Goal: Check status: Check status

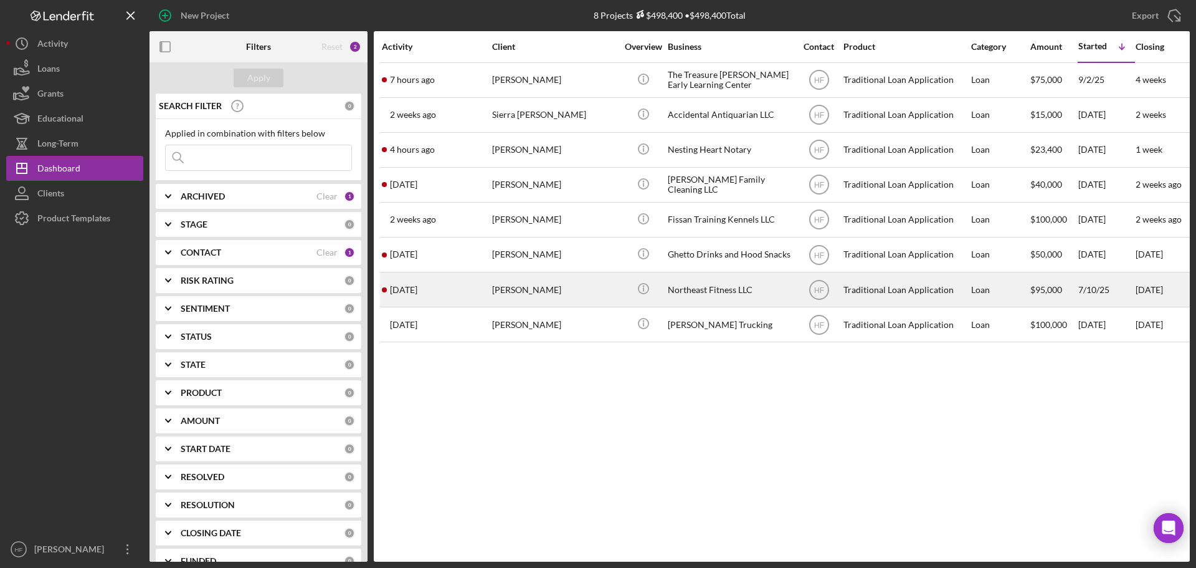
click at [558, 294] on div "[PERSON_NAME]" at bounding box center [554, 289] width 125 height 33
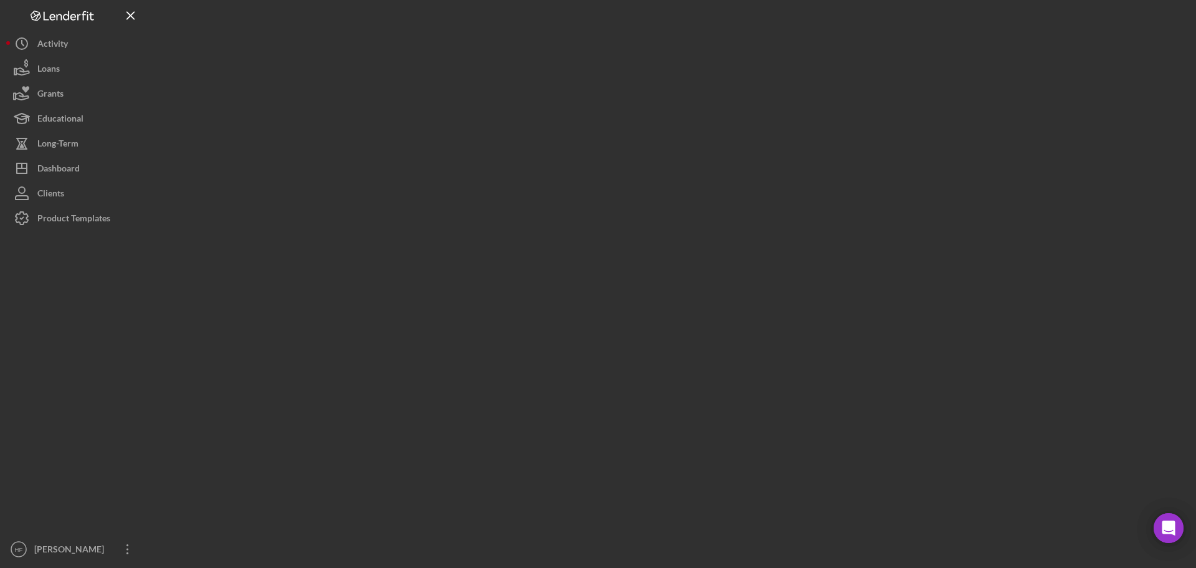
click at [558, 294] on div at bounding box center [670, 280] width 1040 height 561
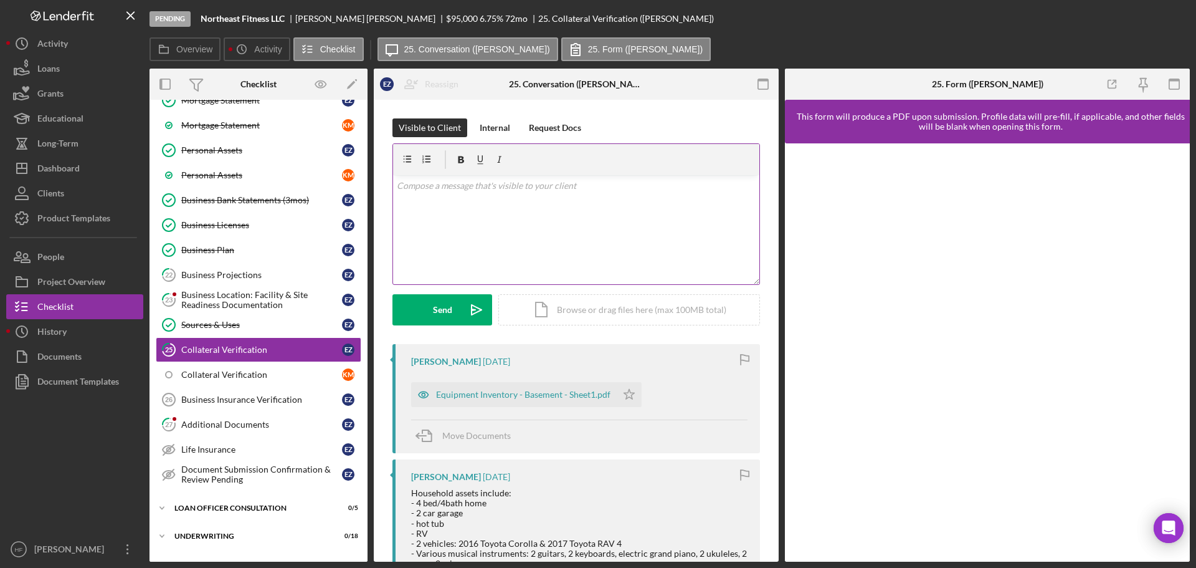
scroll to position [395, 0]
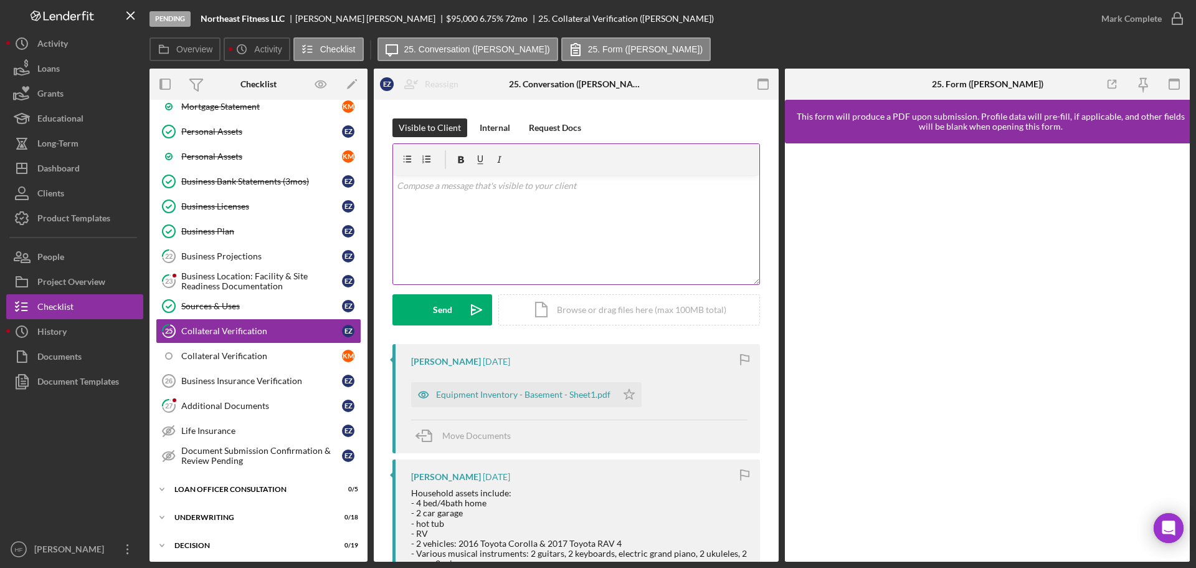
click at [559, 231] on div "v Color teal Color pink Remove color Add row above Add row below Add column bef…" at bounding box center [576, 229] width 366 height 109
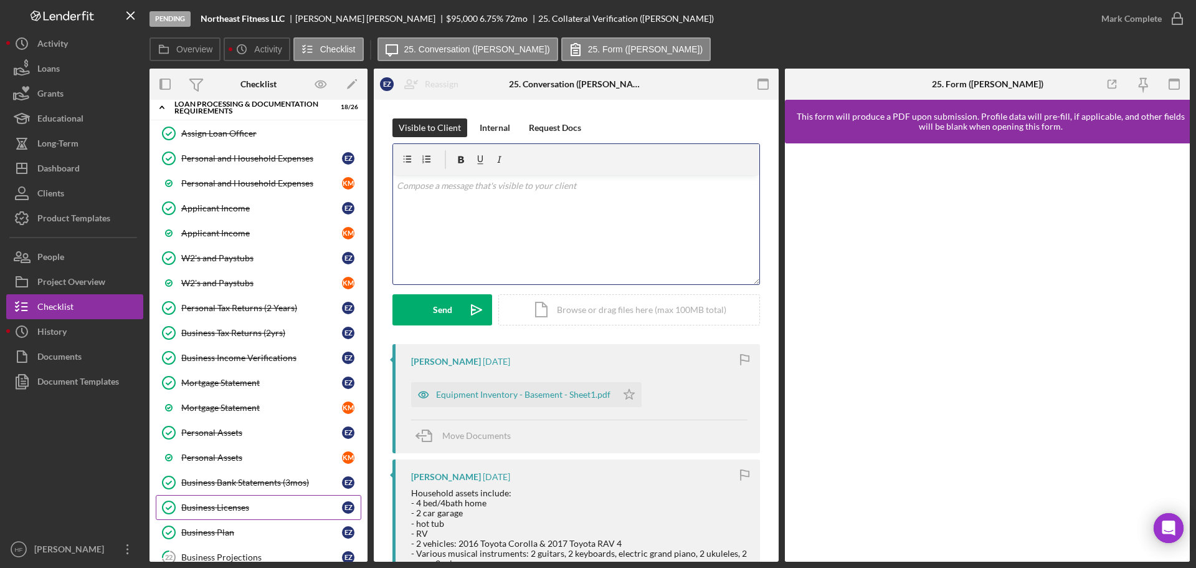
scroll to position [83, 0]
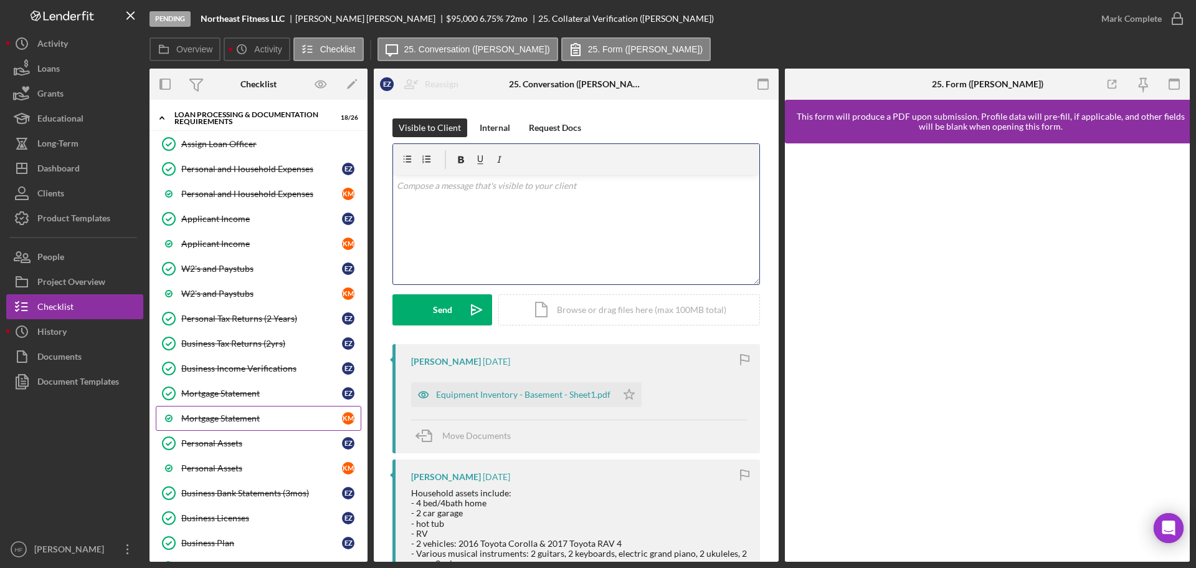
click at [235, 417] on div "Mortgage Statement" at bounding box center [261, 418] width 161 height 10
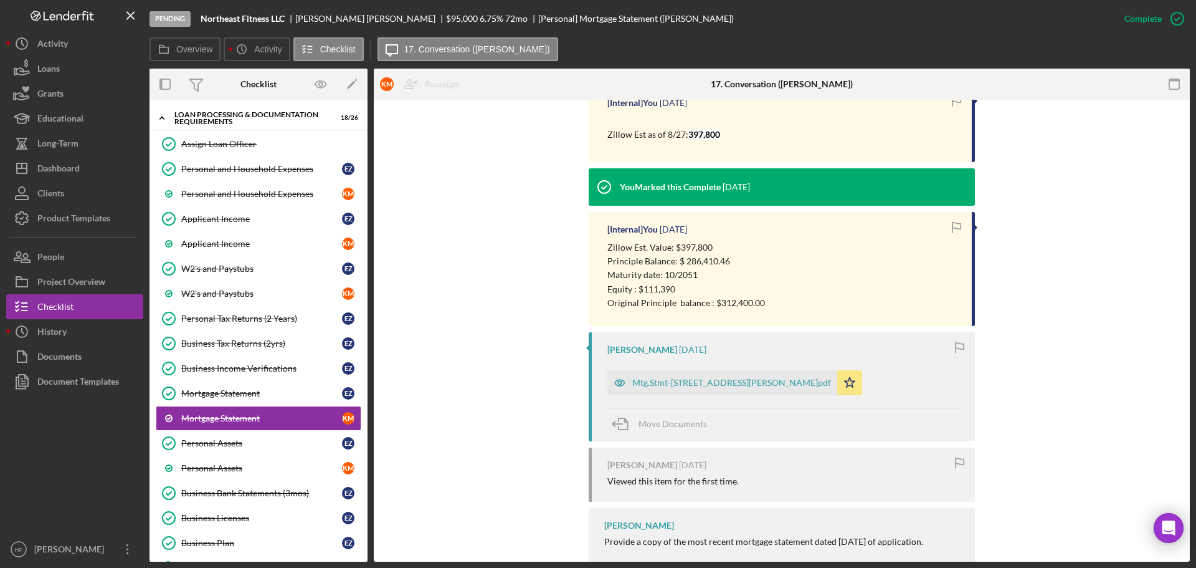
scroll to position [498, 0]
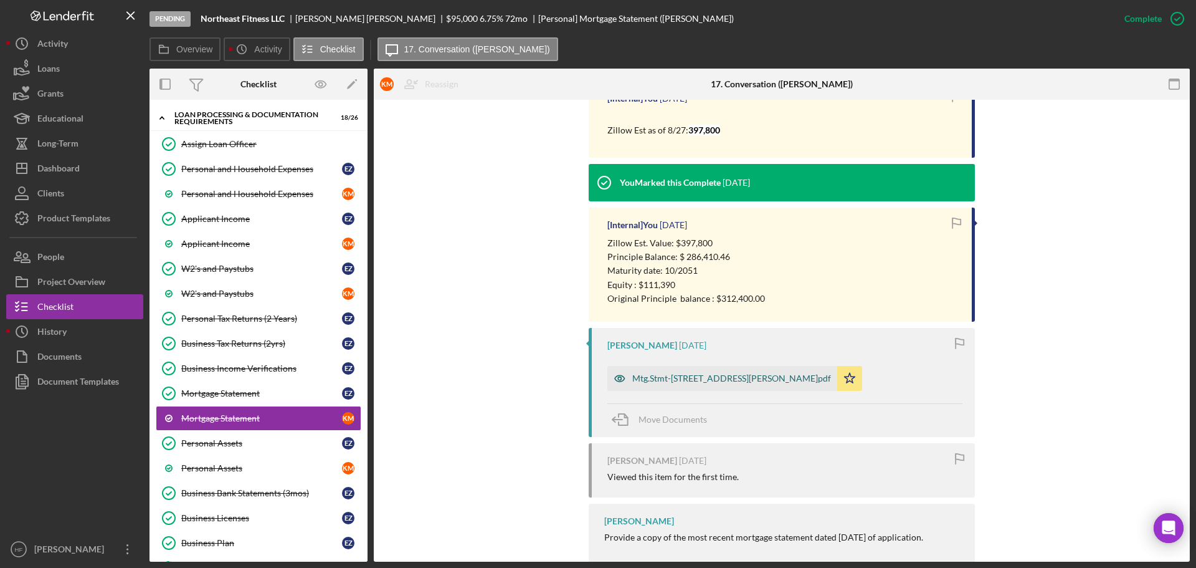
click at [695, 382] on div "Mtg.Stmt-2219 McKinley St NE.pdf" at bounding box center [731, 378] width 199 height 10
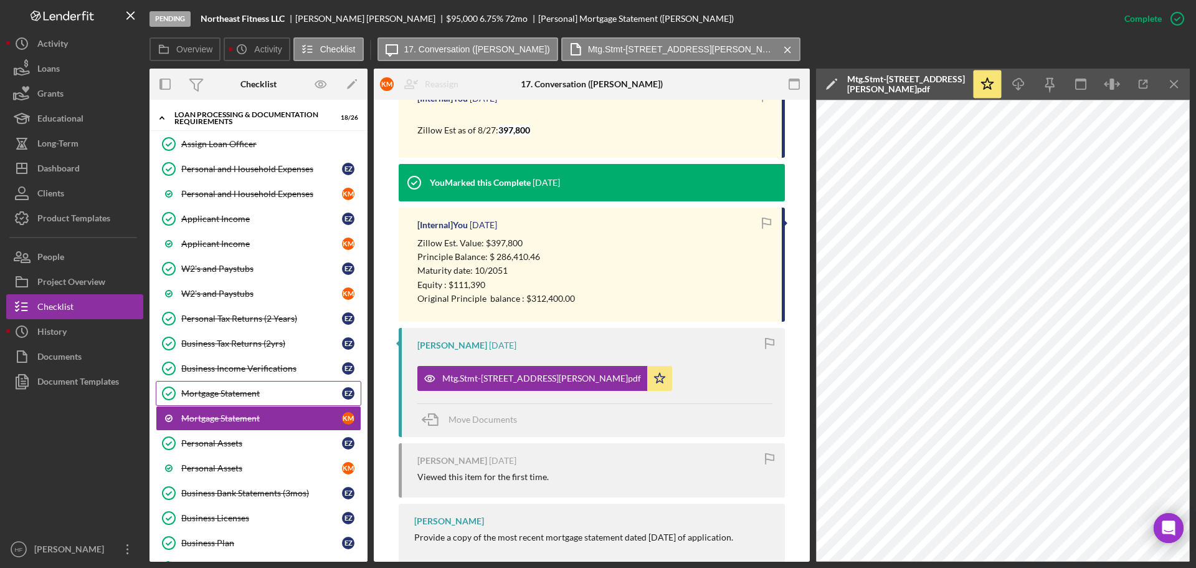
click at [270, 394] on div "Mortgage Statement" at bounding box center [261, 393] width 161 height 10
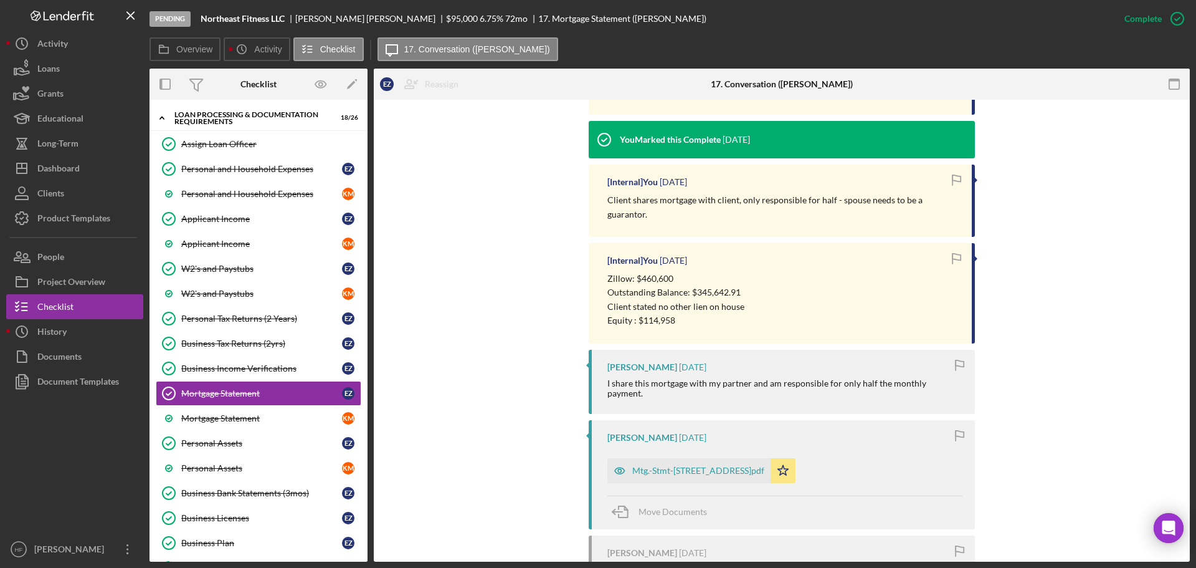
scroll to position [512, 0]
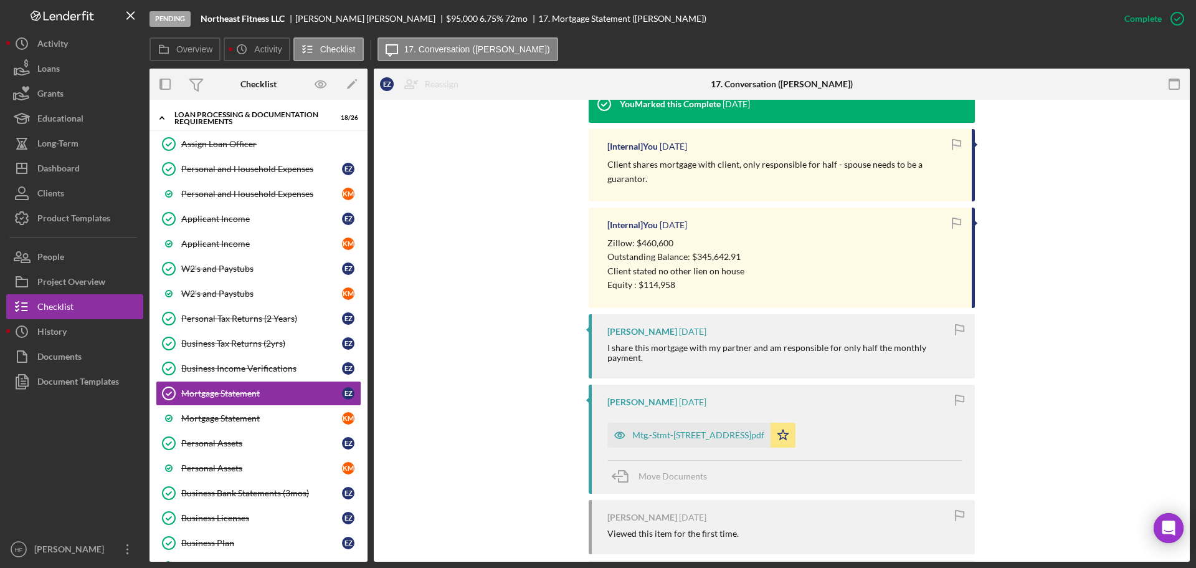
drag, startPoint x: 687, startPoint y: 420, endPoint x: 716, endPoint y: 415, distance: 29.7
click at [688, 422] on div "Mtg.-Stmt-2306 2nd St NE.pdf" at bounding box center [688, 434] width 163 height 25
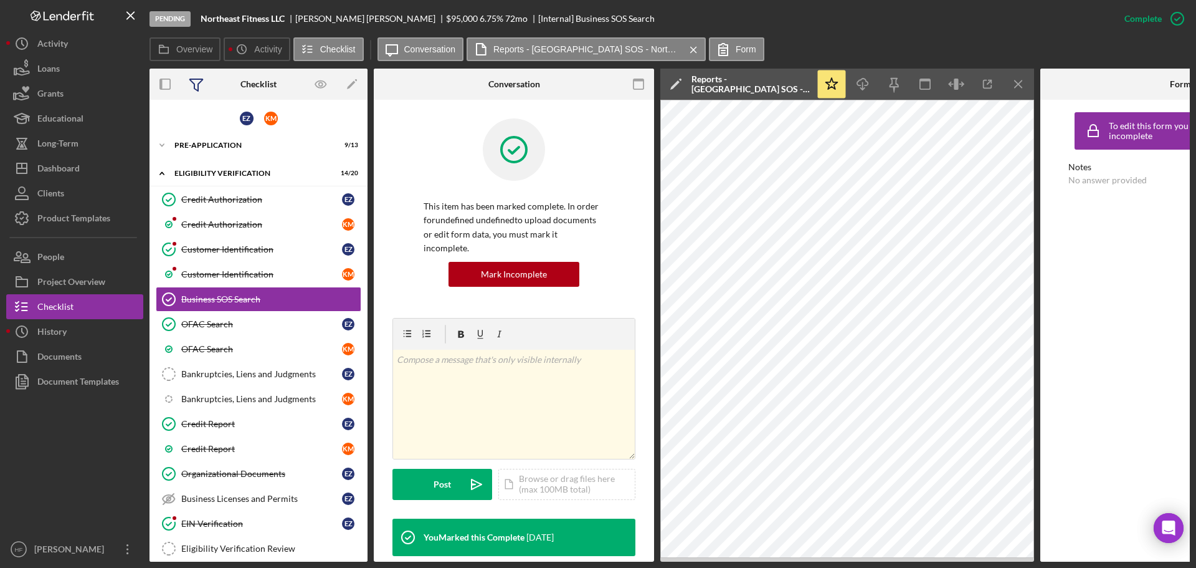
scroll to position [325, 0]
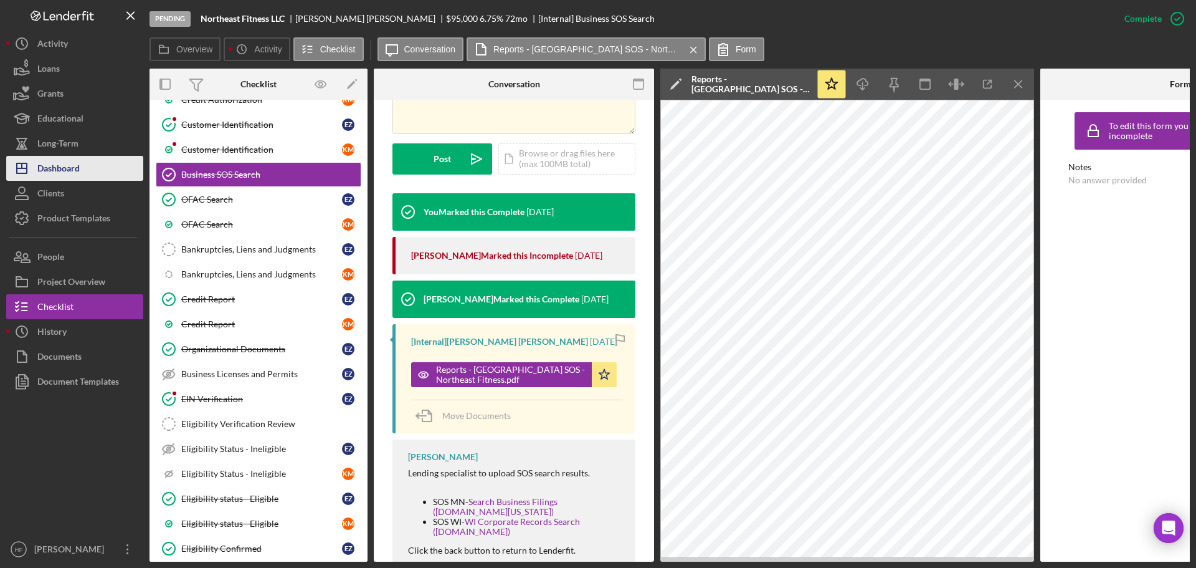
click at [91, 169] on button "Icon/Dashboard Dashboard" at bounding box center [74, 168] width 137 height 25
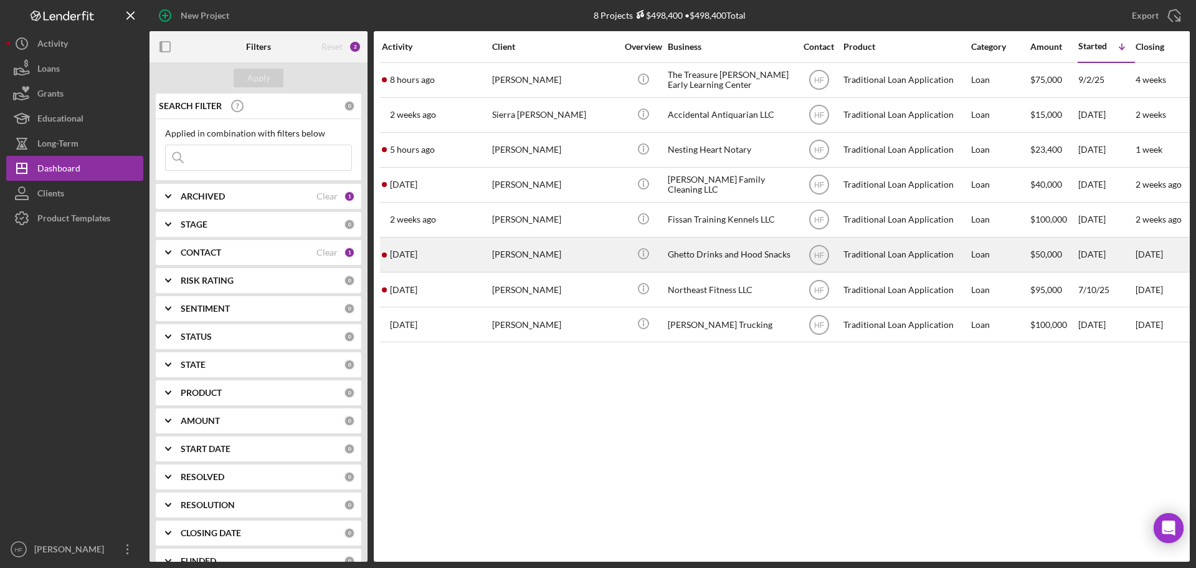
click at [556, 261] on div "[PERSON_NAME]" at bounding box center [554, 254] width 125 height 33
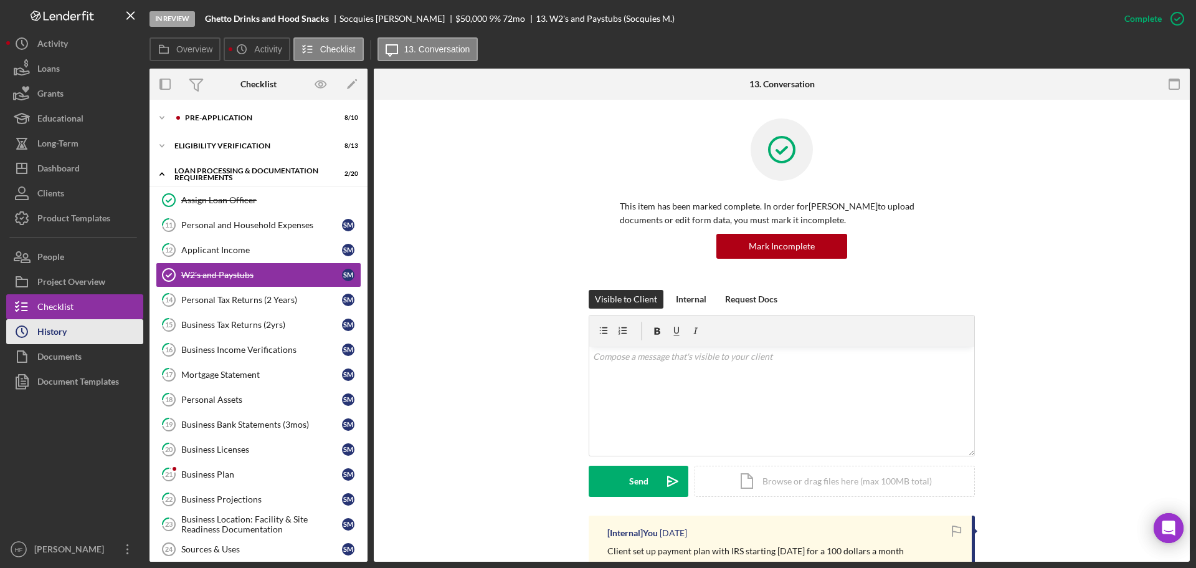
drag, startPoint x: 93, startPoint y: 322, endPoint x: 110, endPoint y: 319, distance: 17.1
click at [93, 322] on button "Icon/History History" at bounding box center [74, 331] width 137 height 25
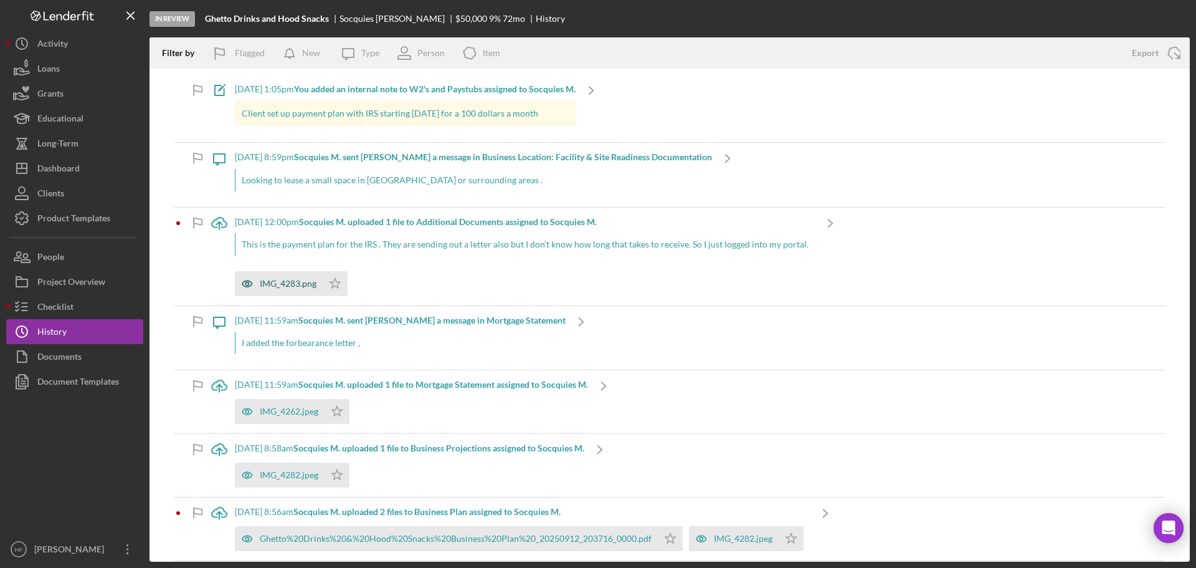
click at [292, 280] on div "IMG_4283.png" at bounding box center [288, 283] width 57 height 10
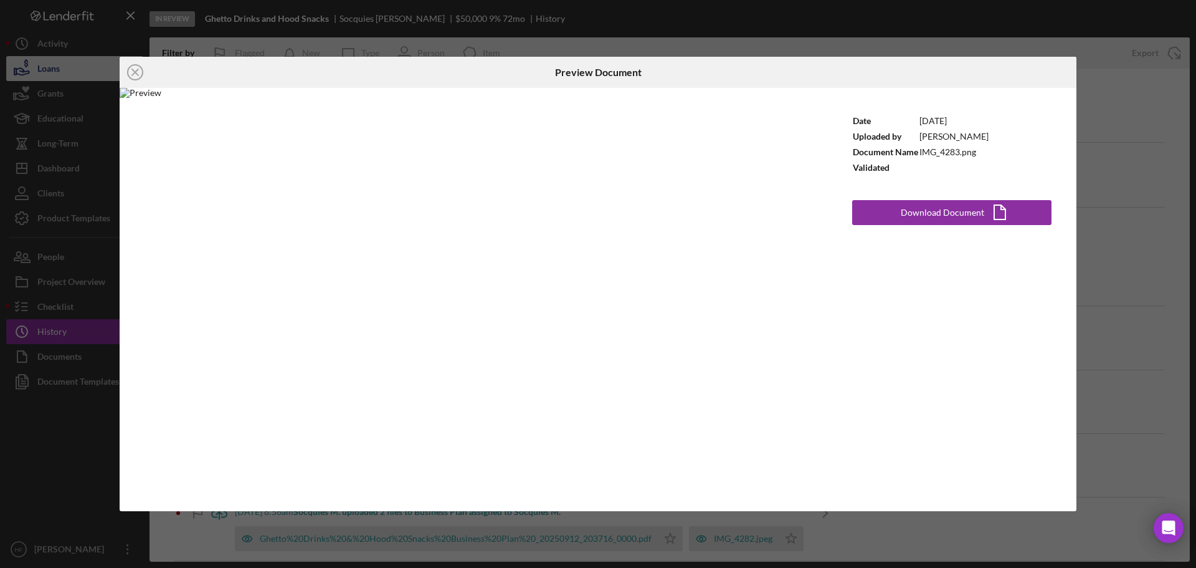
drag, startPoint x: 124, startPoint y: 73, endPoint x: 140, endPoint y: 75, distance: 15.8
click at [124, 74] on icon "Icon/Close" at bounding box center [135, 72] width 31 height 31
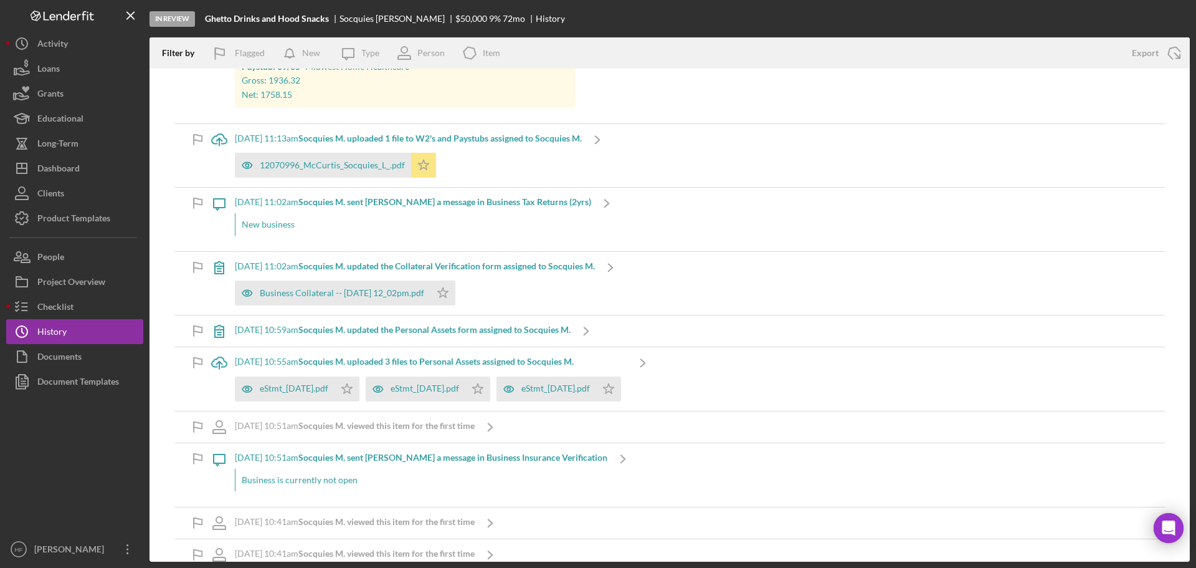
scroll to position [1807, 0]
click at [74, 310] on button "Checklist" at bounding box center [74, 306] width 137 height 25
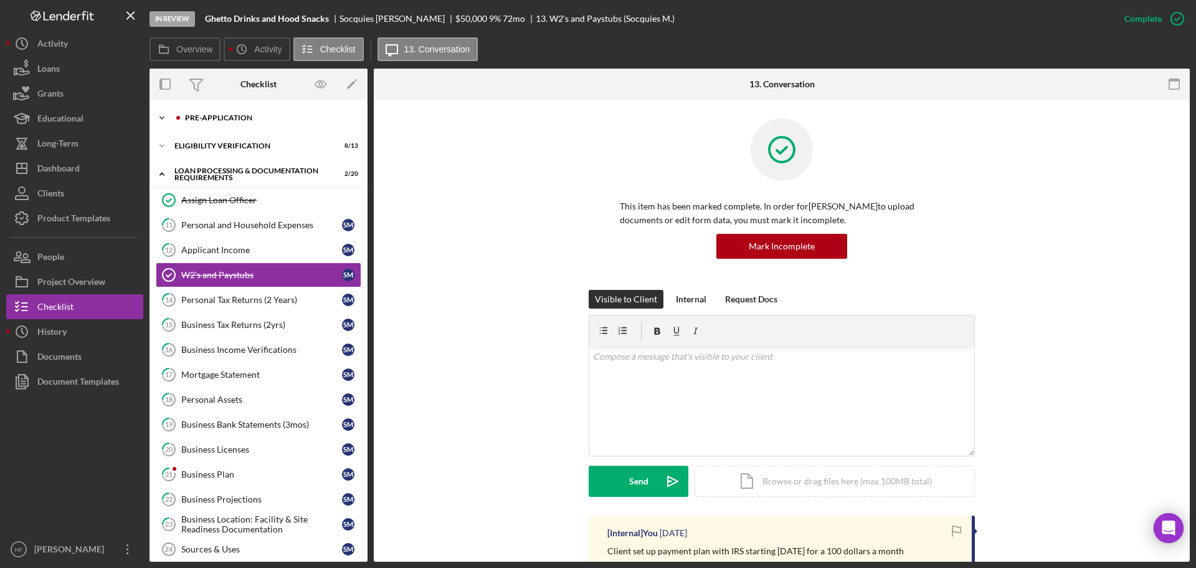
click at [220, 124] on div "Icon/Expander Pre-Application 8 / 10" at bounding box center [259, 117] width 218 height 25
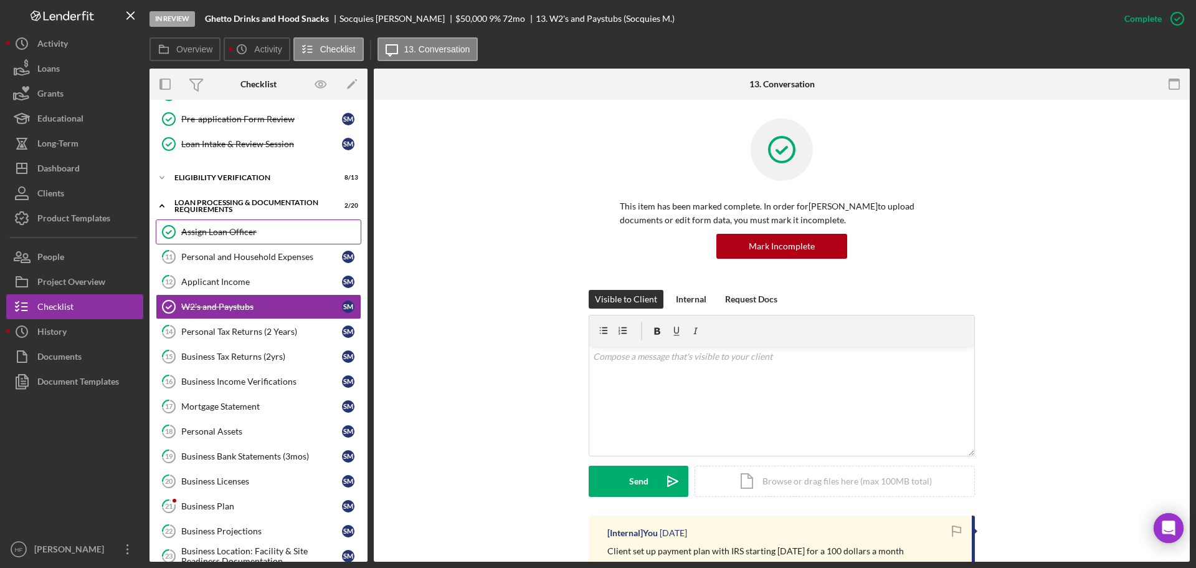
scroll to position [249, 0]
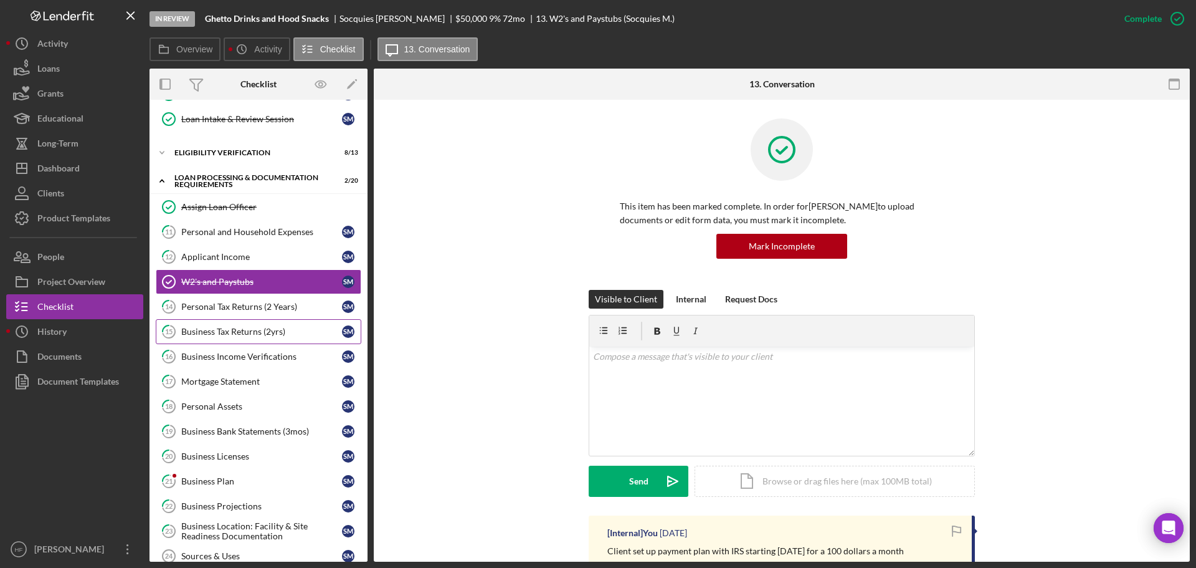
click at [255, 326] on div "Business Tax Returns (2yrs)" at bounding box center [261, 331] width 161 height 10
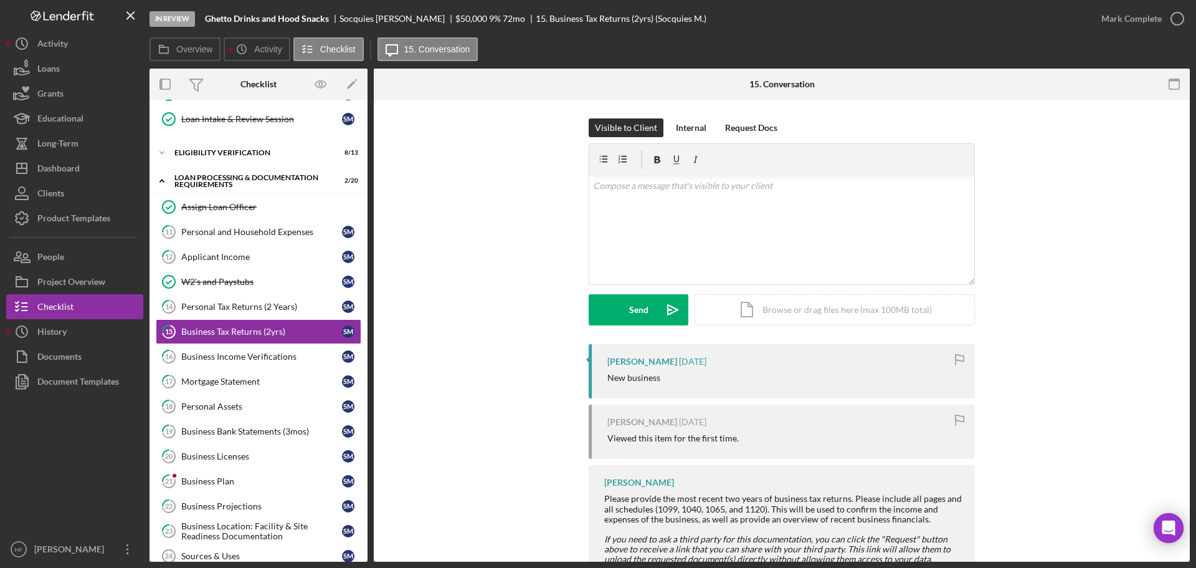
scroll to position [101, 0]
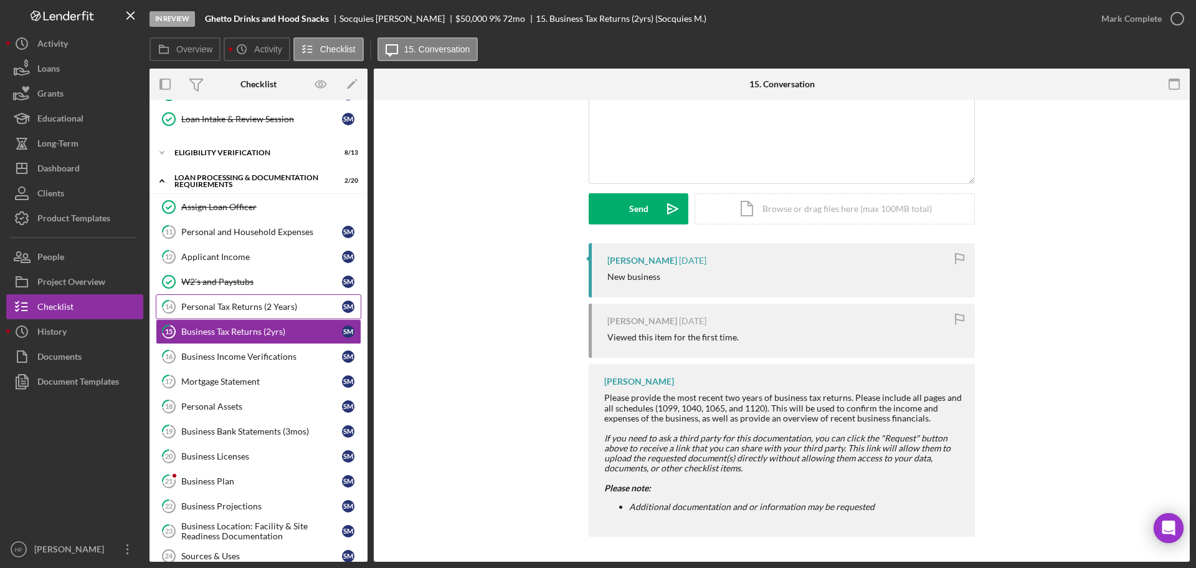
click at [257, 310] on div "Personal Tax Returns (2 Years)" at bounding box center [261, 307] width 161 height 10
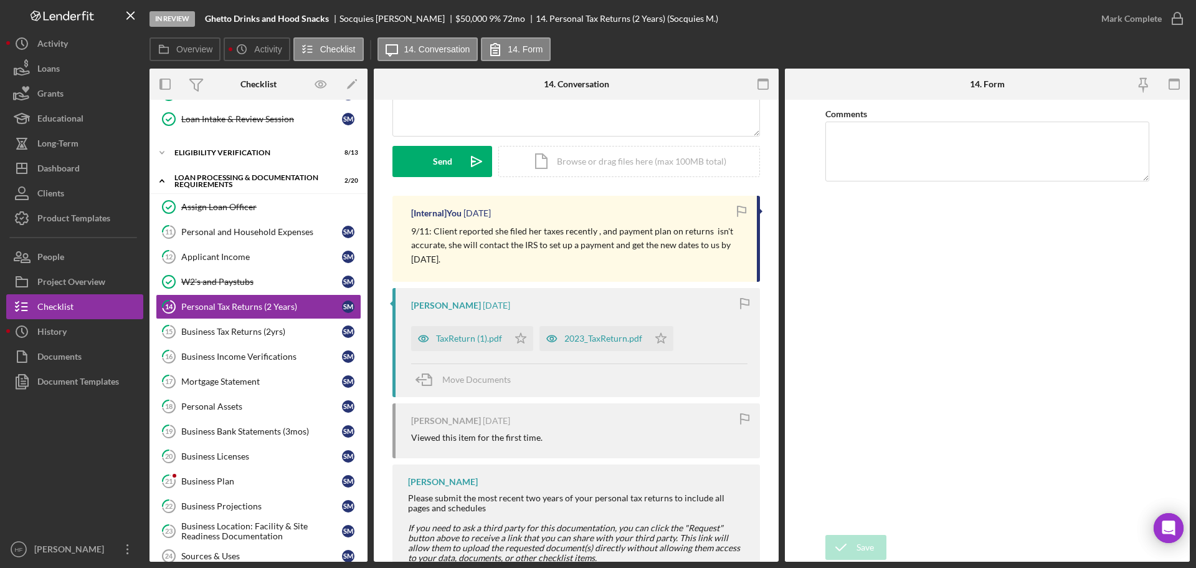
scroll to position [187, 0]
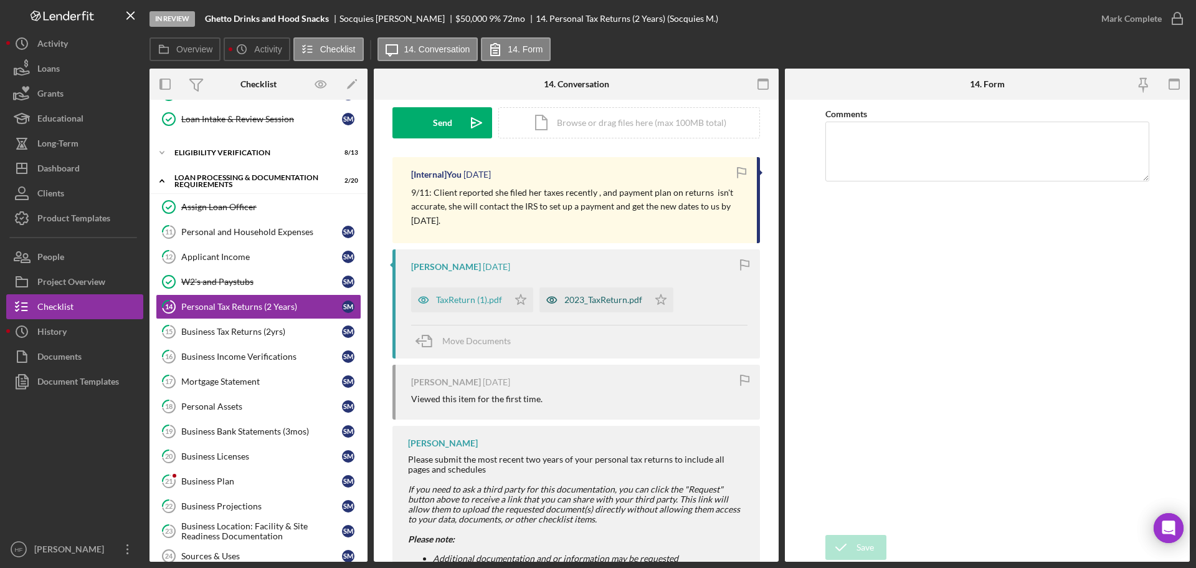
click at [589, 300] on div "2023_TaxReturn.pdf" at bounding box center [603, 300] width 78 height 10
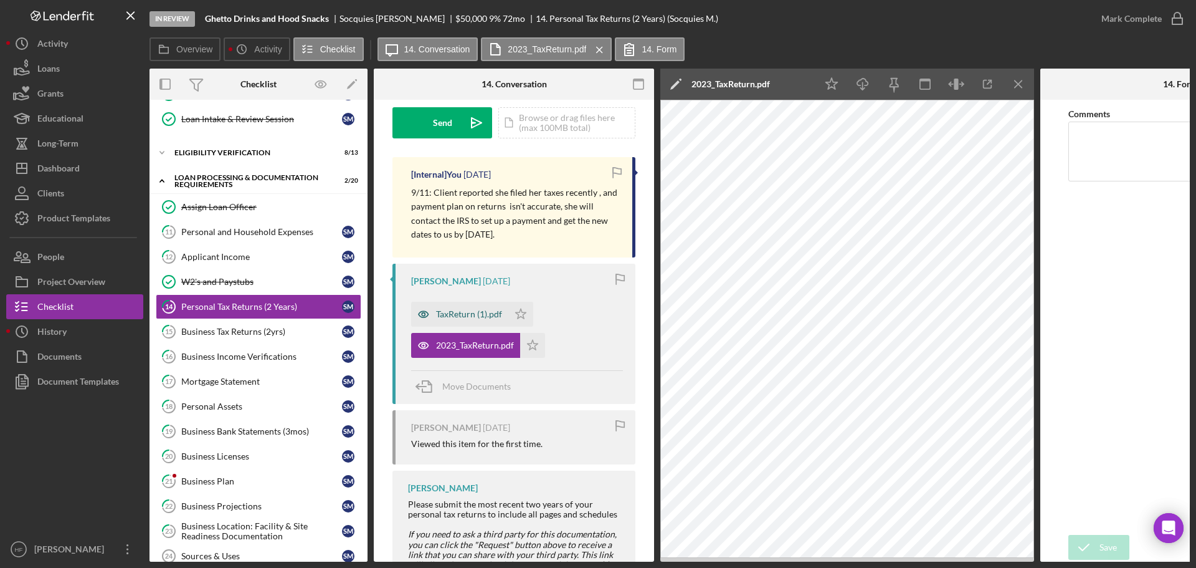
click at [447, 310] on div "TaxReturn (1).pdf" at bounding box center [469, 314] width 66 height 10
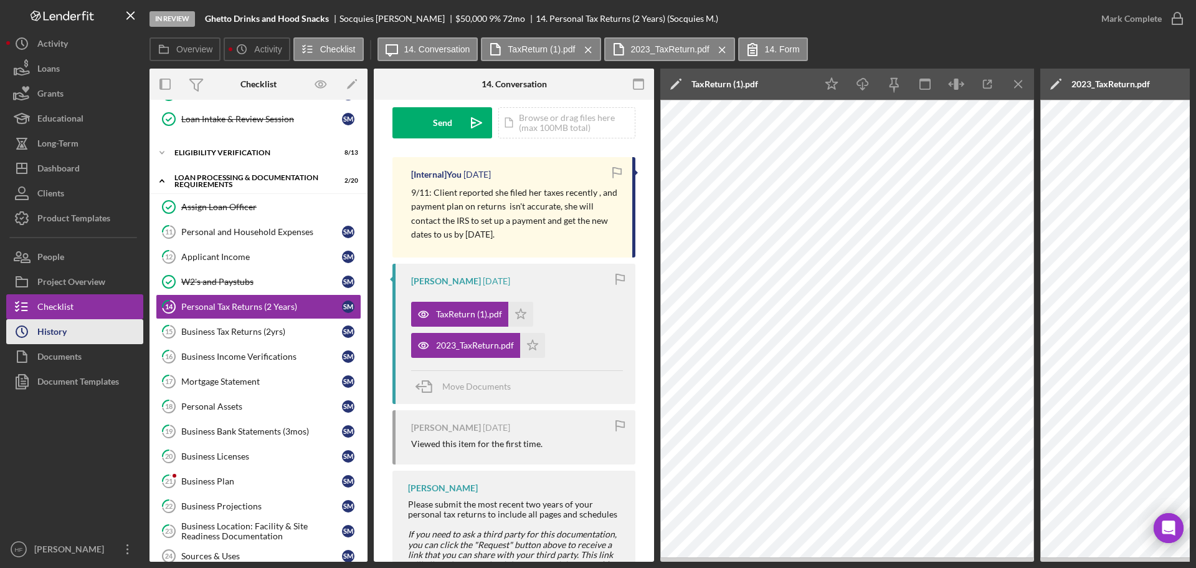
click at [103, 330] on button "Icon/History History" at bounding box center [74, 331] width 137 height 25
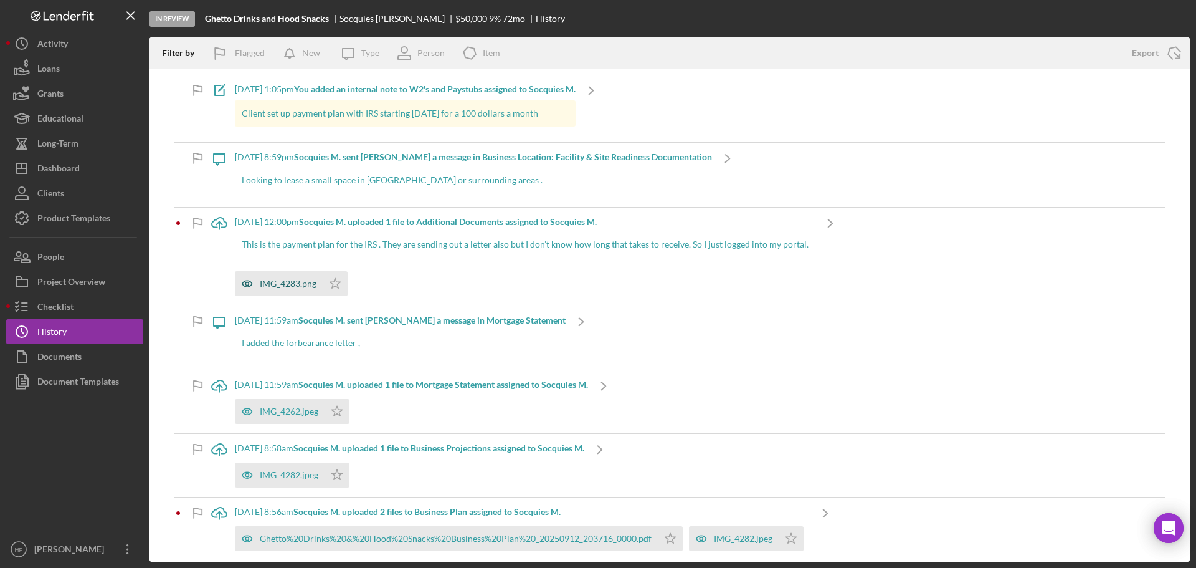
click at [308, 283] on div "IMG_4283.png" at bounding box center [288, 283] width 57 height 10
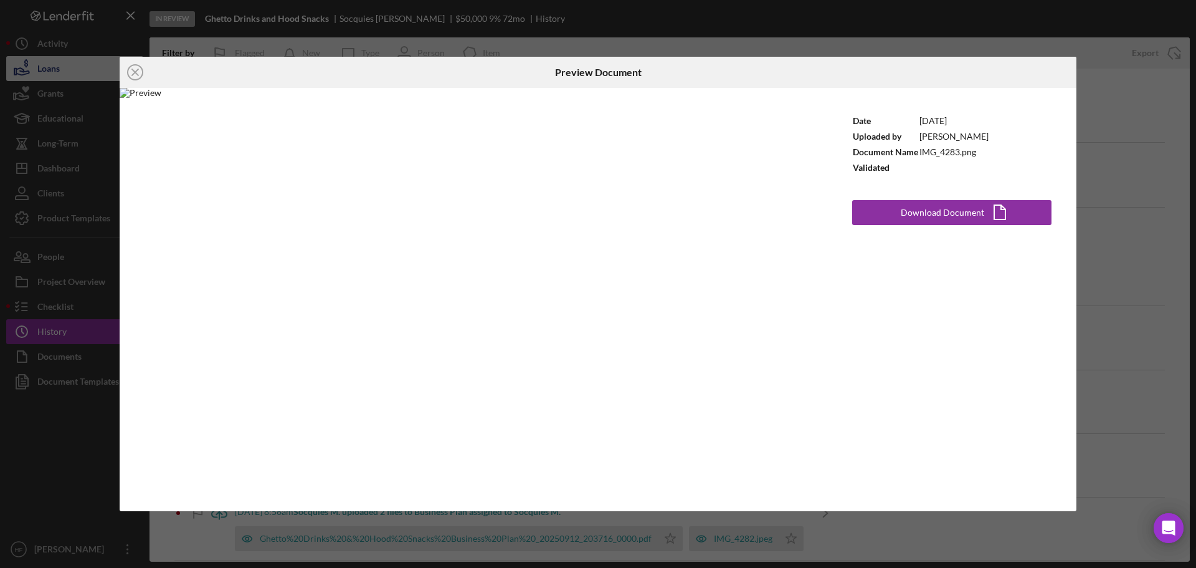
click at [130, 75] on icon "Icon/Close" at bounding box center [135, 72] width 31 height 31
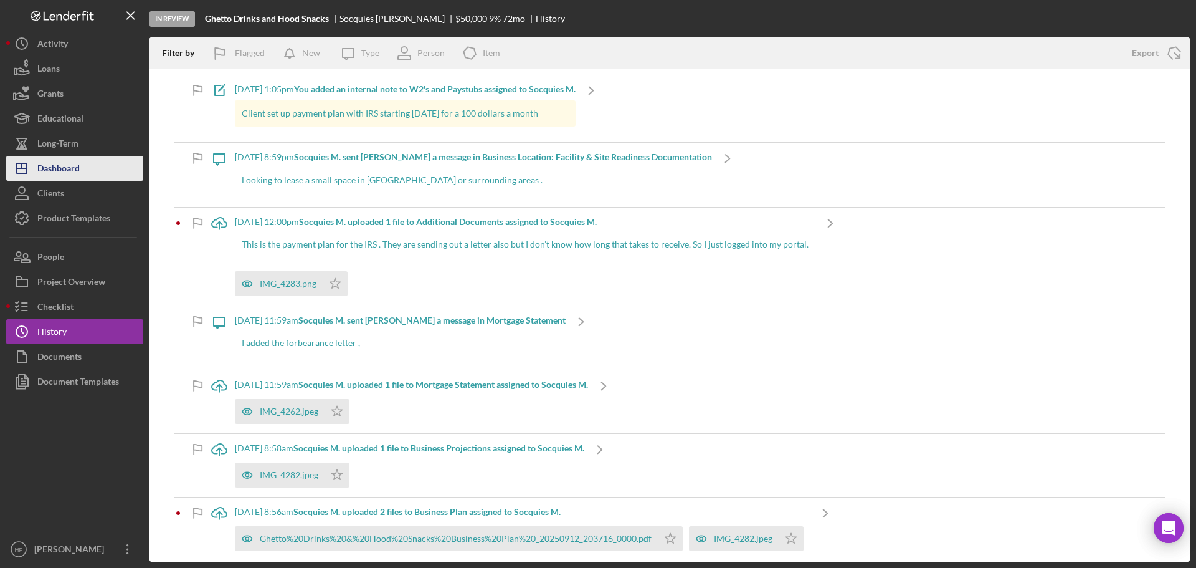
click at [61, 159] on div "Dashboard" at bounding box center [58, 170] width 42 height 28
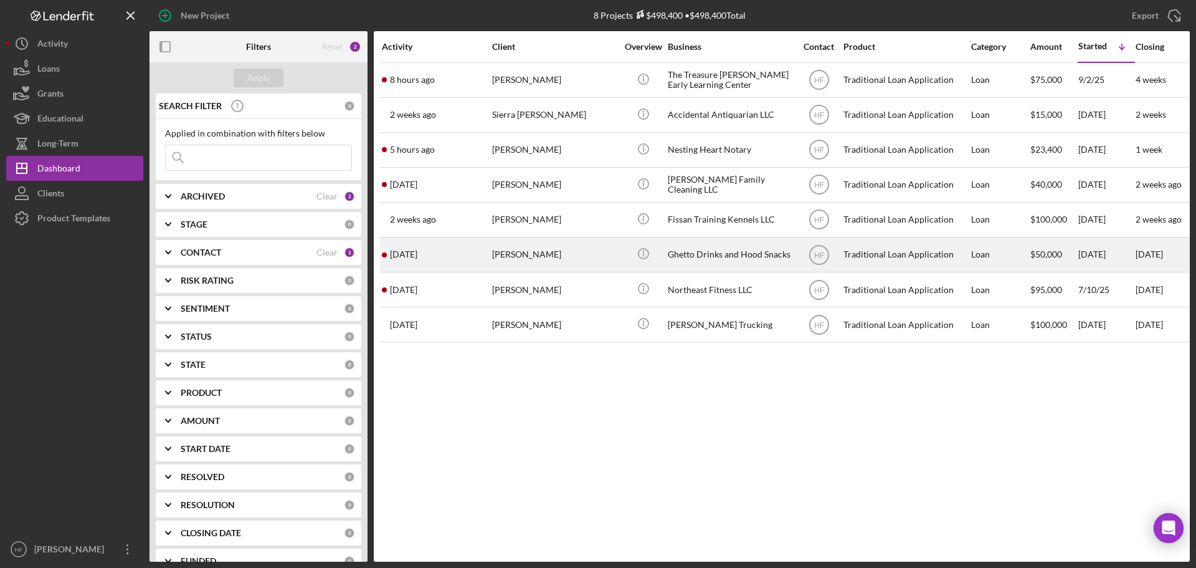
click at [518, 253] on div "[PERSON_NAME]" at bounding box center [554, 254] width 125 height 33
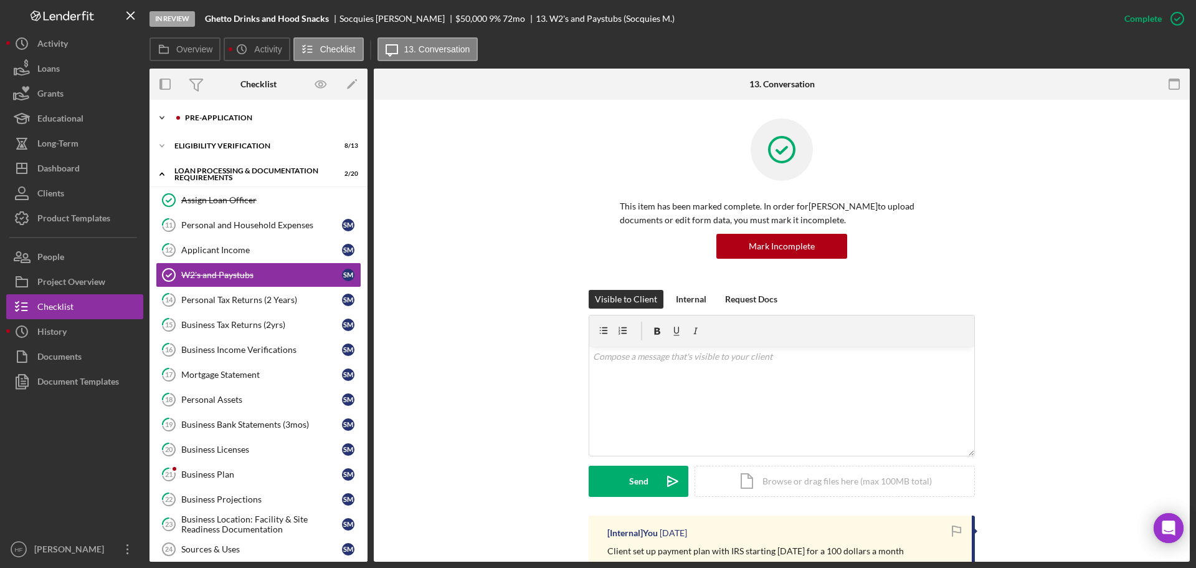
click at [225, 115] on div "Pre-Application" at bounding box center [268, 117] width 167 height 7
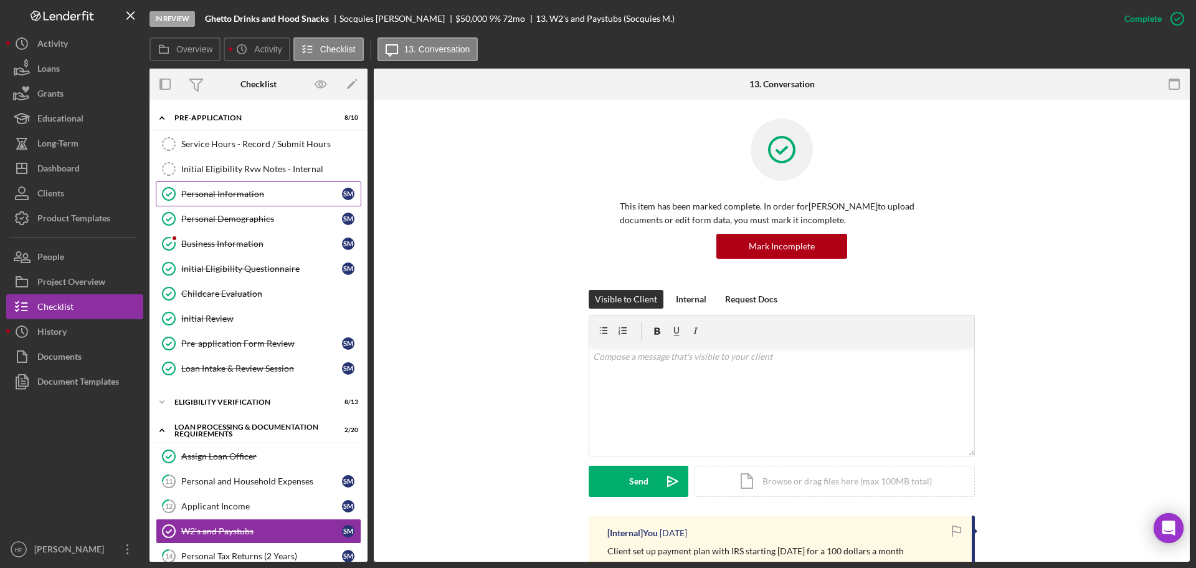
click at [256, 202] on link "Personal Information Personal Information S M" at bounding box center [259, 193] width 206 height 25
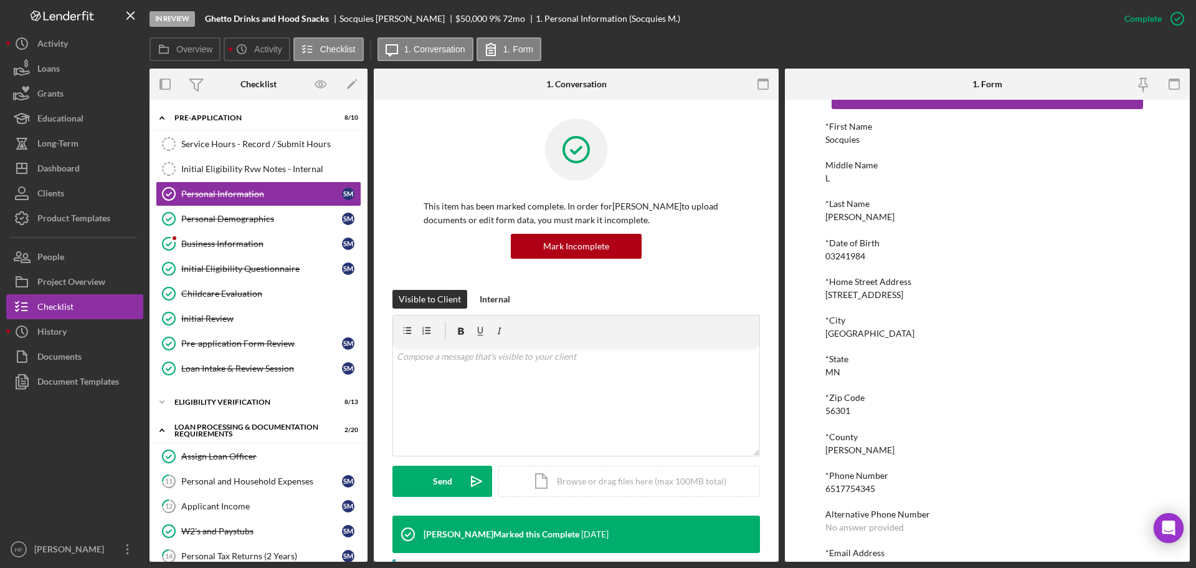
scroll to position [69, 0]
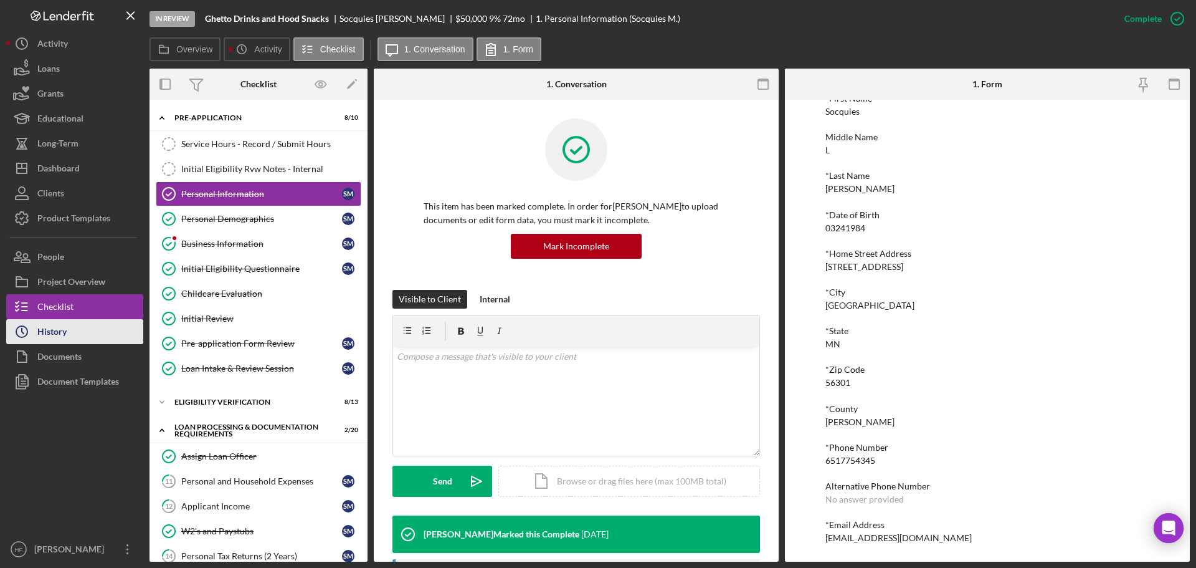
click at [107, 337] on button "Icon/History History" at bounding box center [74, 331] width 137 height 25
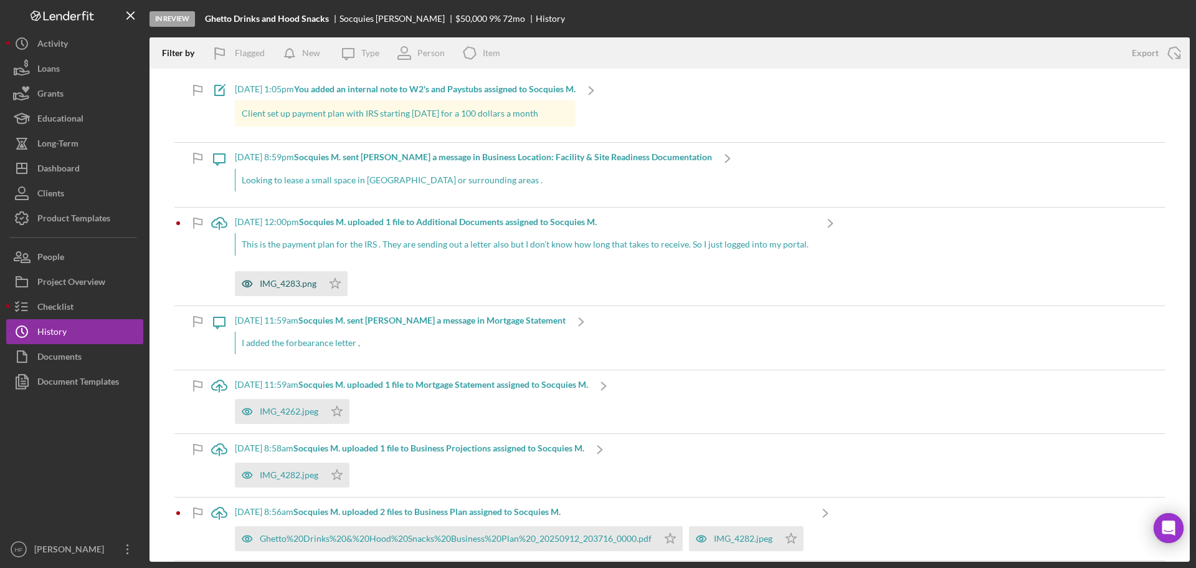
click at [285, 275] on div "IMG_4283.png" at bounding box center [279, 283] width 88 height 25
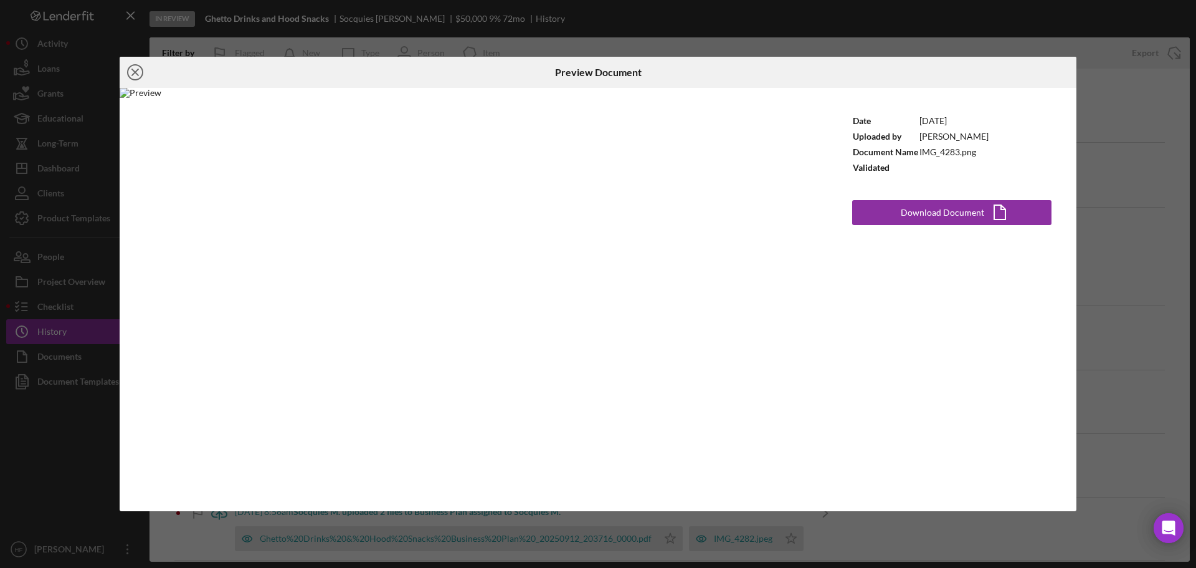
click at [138, 72] on icon "Icon/Close" at bounding box center [135, 72] width 31 height 31
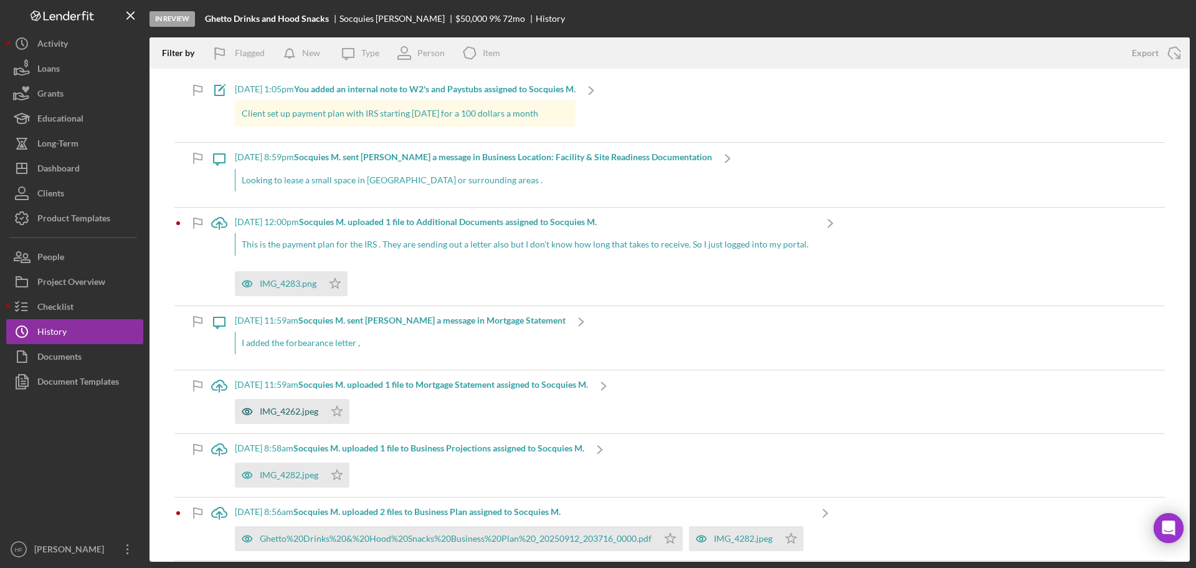
click at [280, 423] on div "IMG_4262.jpeg" at bounding box center [280, 411] width 90 height 25
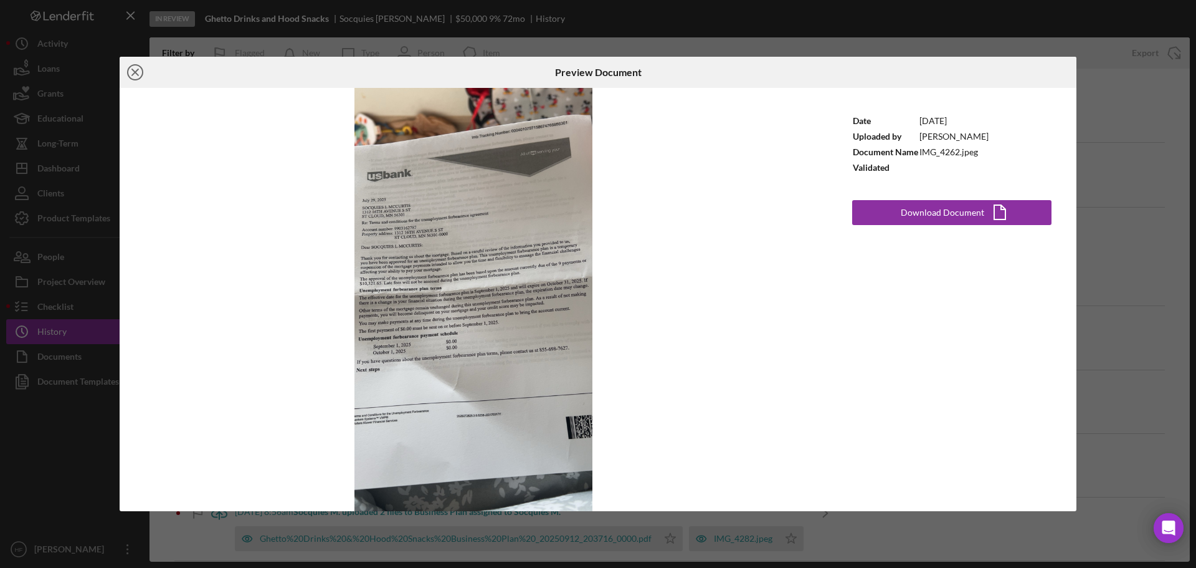
click at [138, 70] on icon "Icon/Close" at bounding box center [135, 72] width 31 height 31
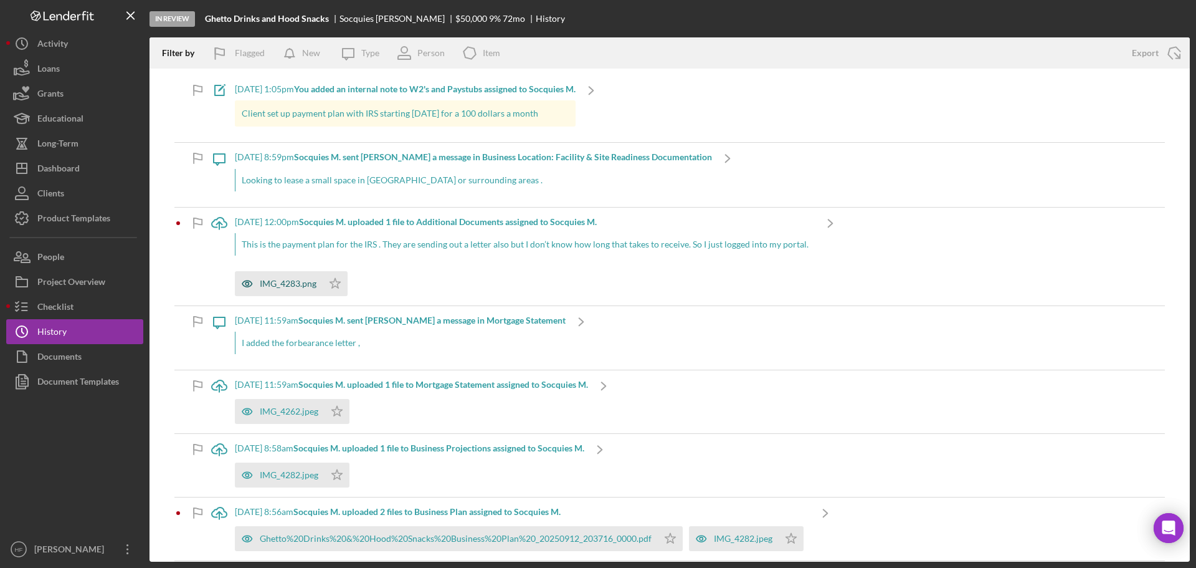
click at [286, 290] on div "IMG_4283.png" at bounding box center [279, 283] width 88 height 25
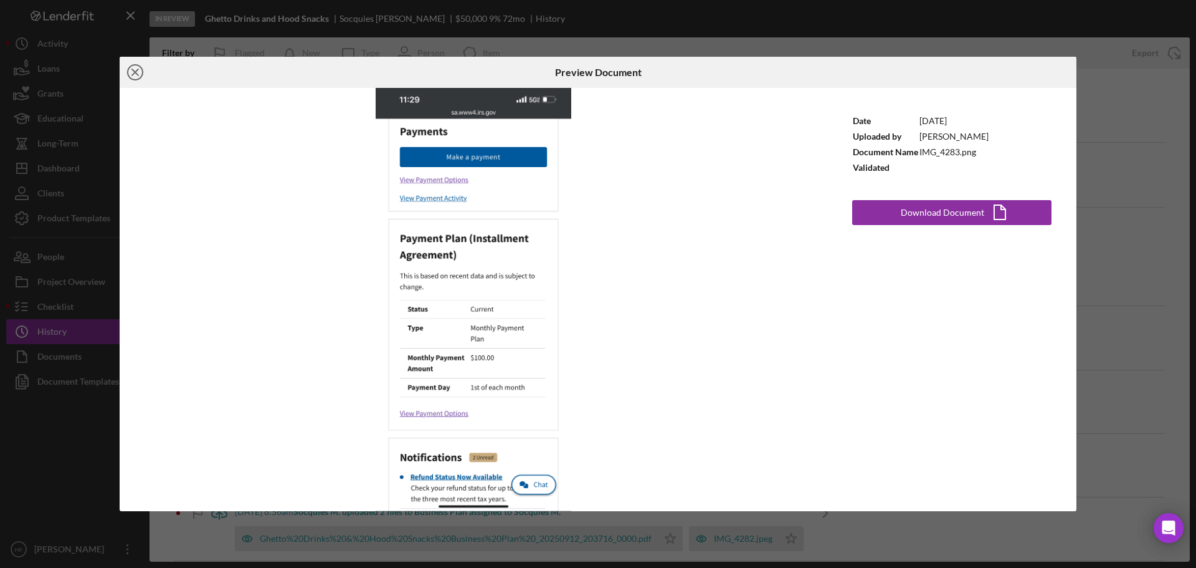
click at [138, 75] on line at bounding box center [135, 72] width 6 height 6
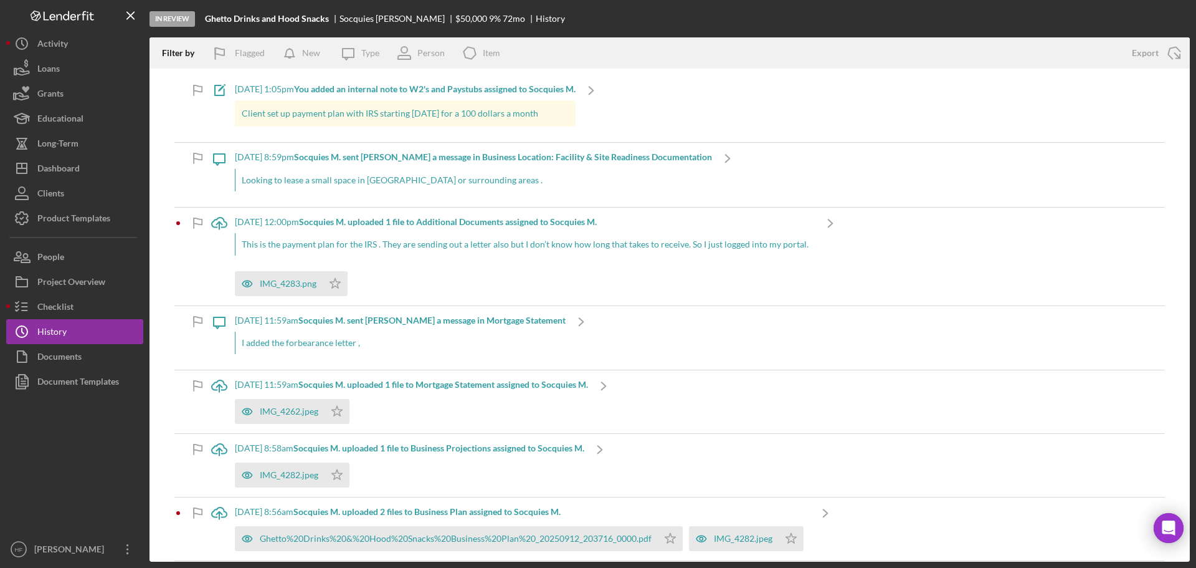
click at [289, 297] on div "[DATE] 12:00pm Socquies M. uploaded 1 file to Additional Documents assigned to …" at bounding box center [525, 256] width 580 height 98
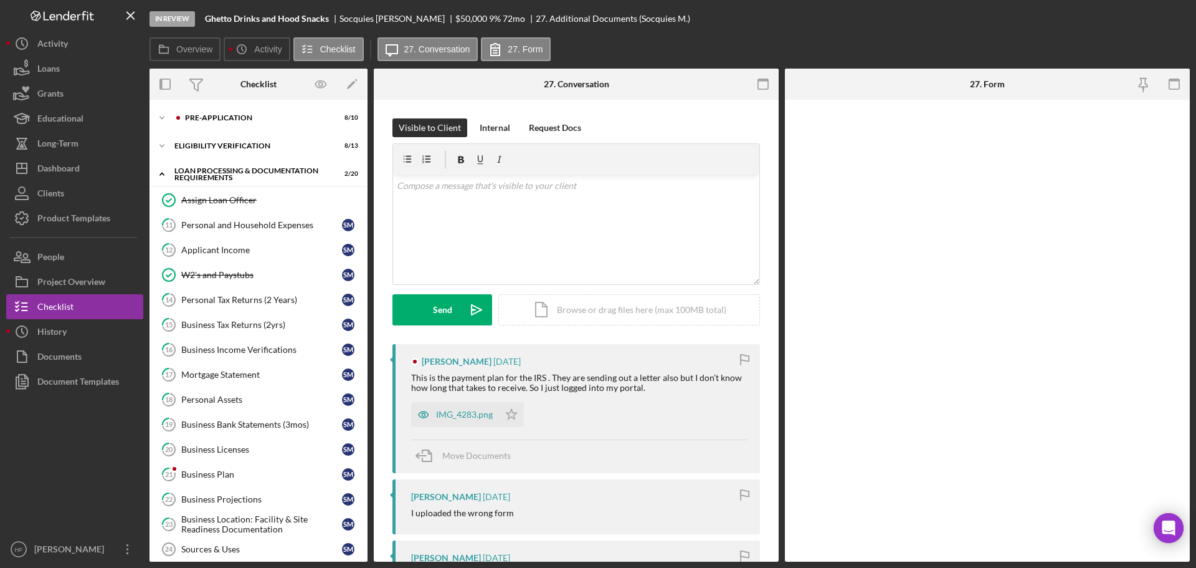
scroll to position [293, 0]
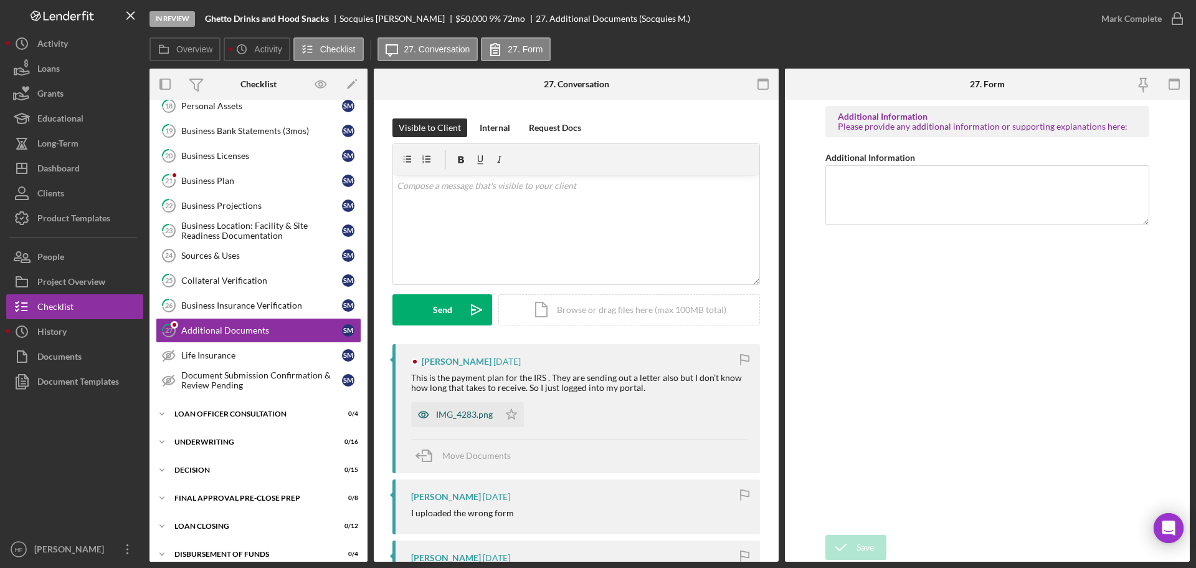
click at [452, 421] on div "IMG_4283.png" at bounding box center [455, 414] width 88 height 25
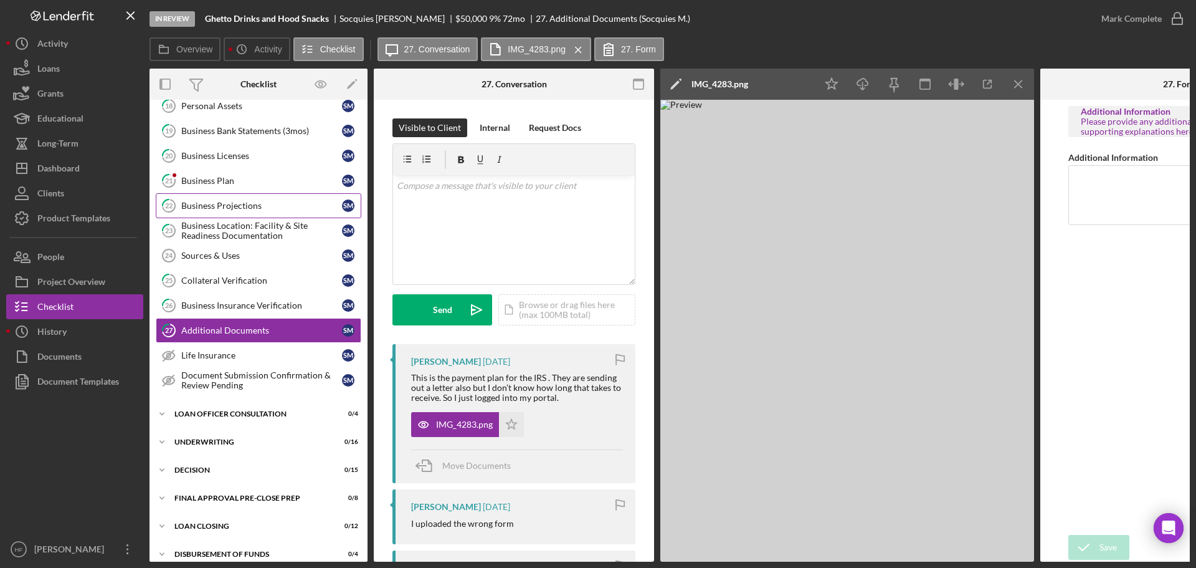
click at [285, 210] on div "Business Projections" at bounding box center [261, 206] width 161 height 10
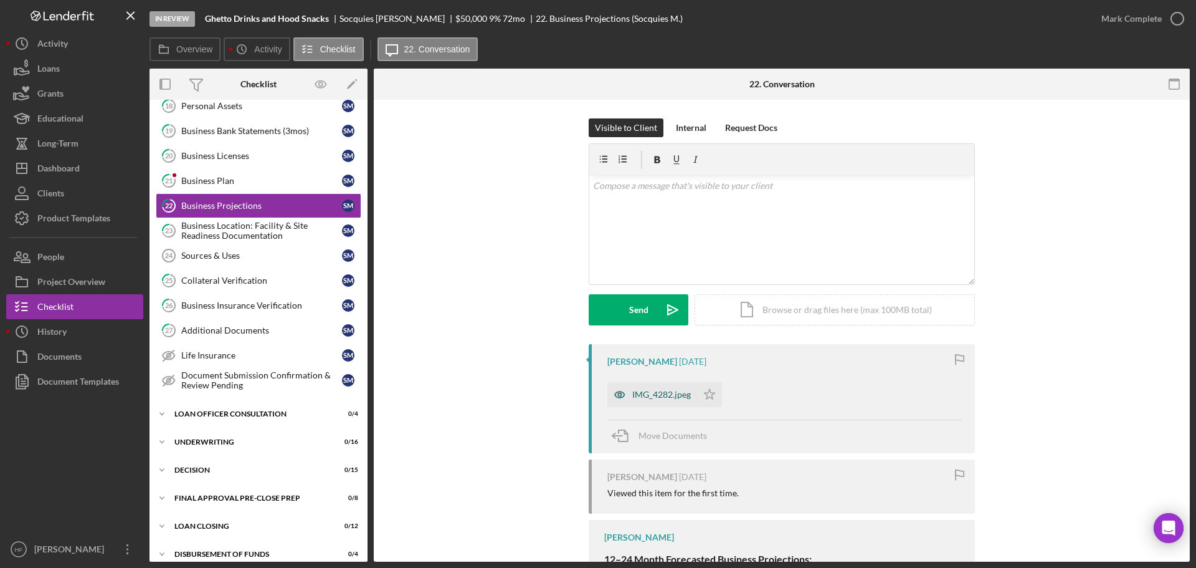
click at [644, 388] on div "IMG_4282.jpeg" at bounding box center [652, 394] width 90 height 25
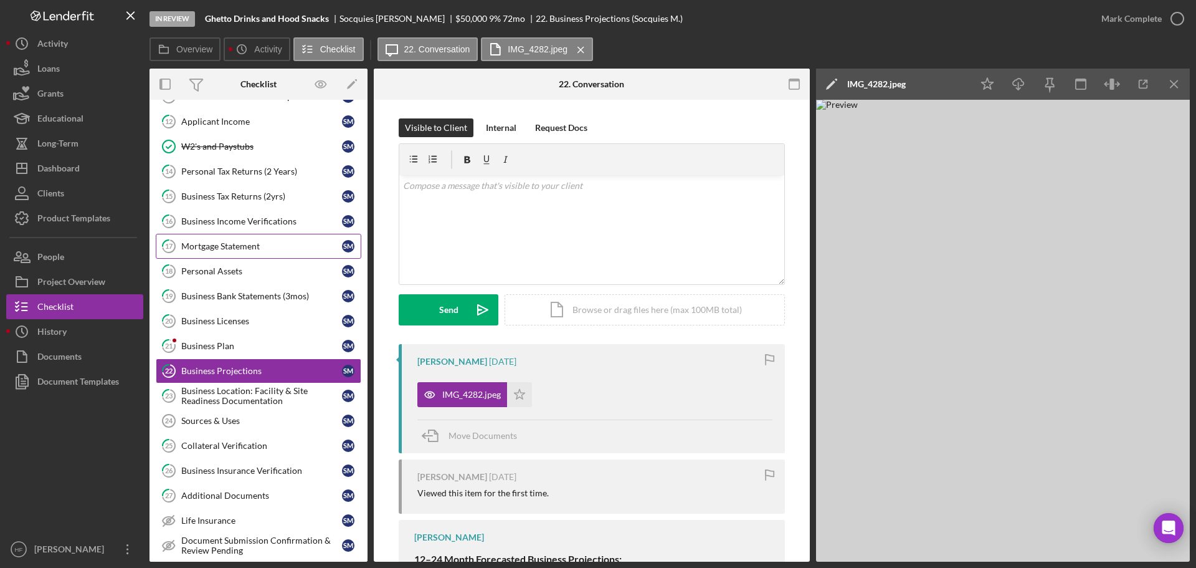
scroll to position [107, 0]
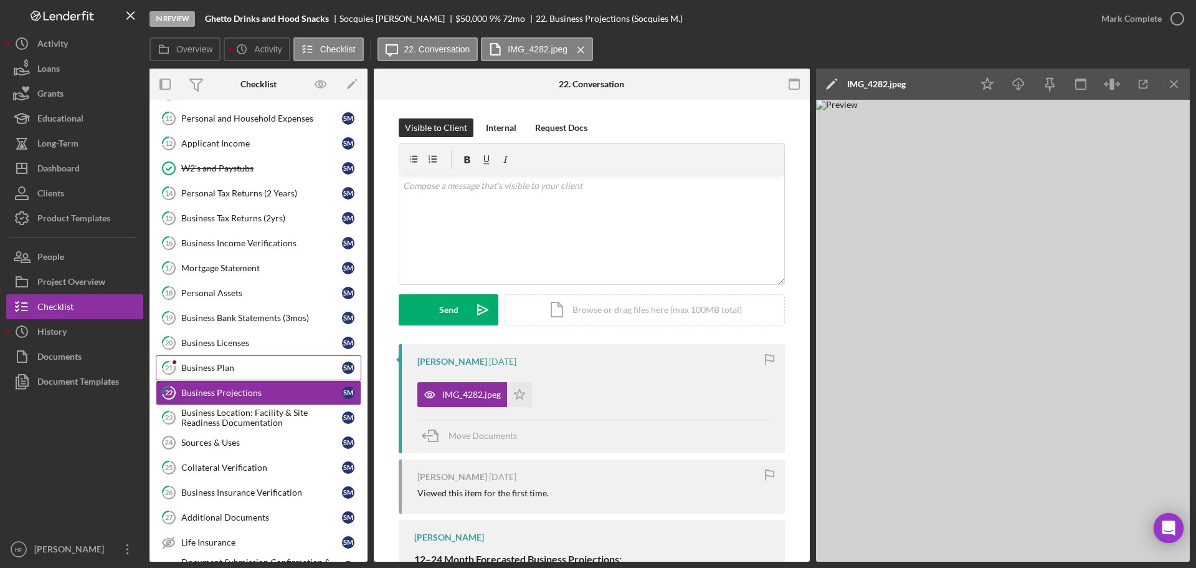
click at [239, 361] on link "21 Business Plan S M" at bounding box center [259, 367] width 206 height 25
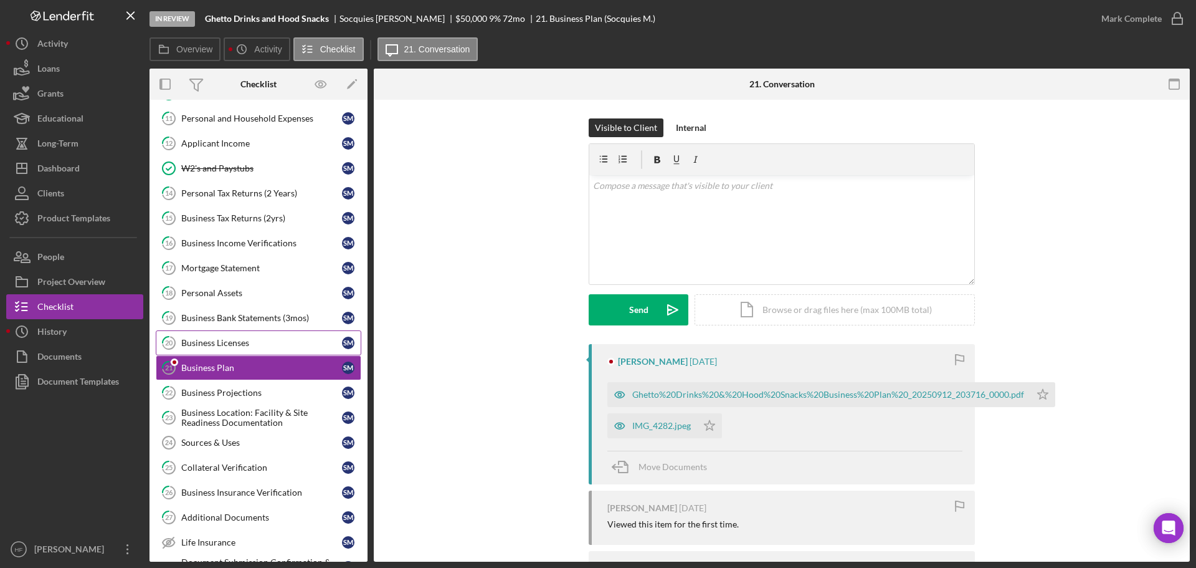
click at [259, 341] on div "Business Licenses" at bounding box center [261, 343] width 161 height 10
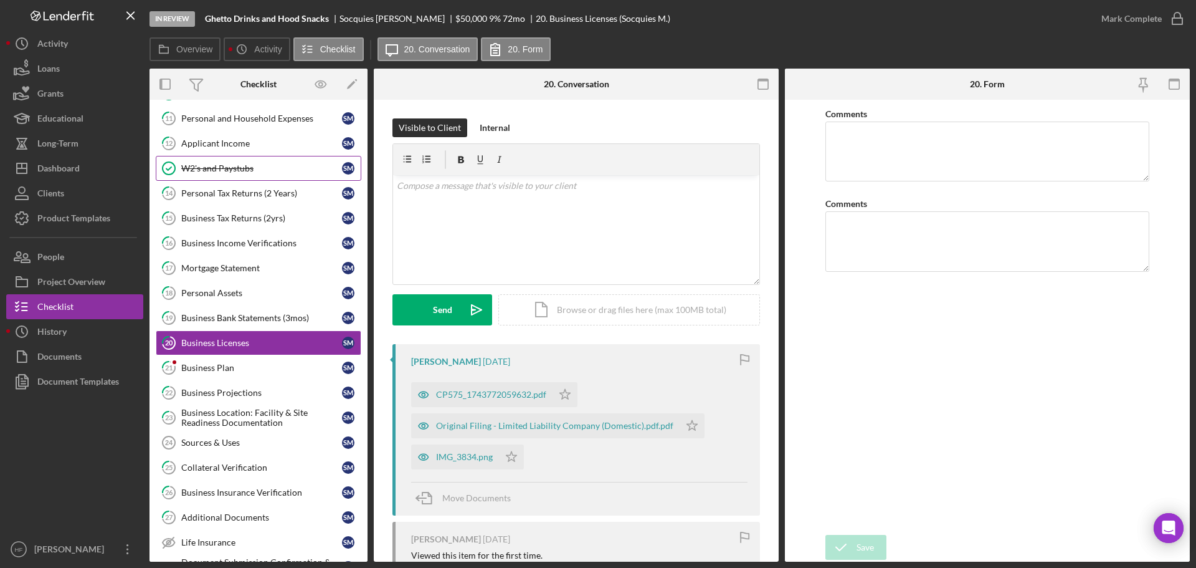
click at [265, 168] on div "W2's and Paystubs" at bounding box center [261, 168] width 161 height 10
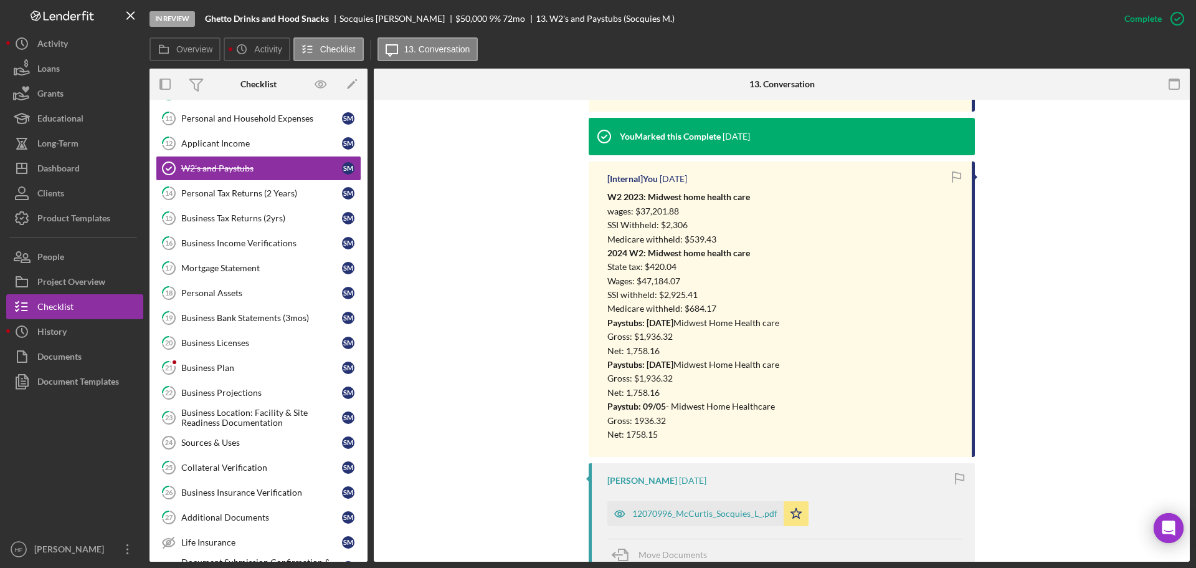
scroll to position [498, 0]
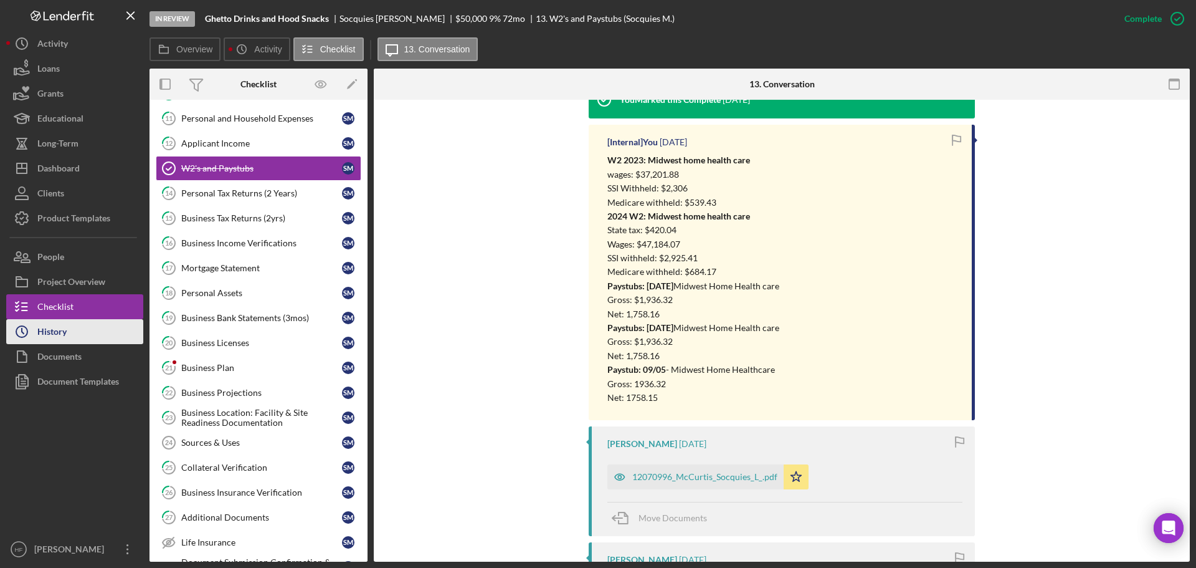
drag, startPoint x: 106, startPoint y: 321, endPoint x: 138, endPoint y: 322, distance: 31.8
click at [106, 321] on button "Icon/History History" at bounding box center [74, 331] width 137 height 25
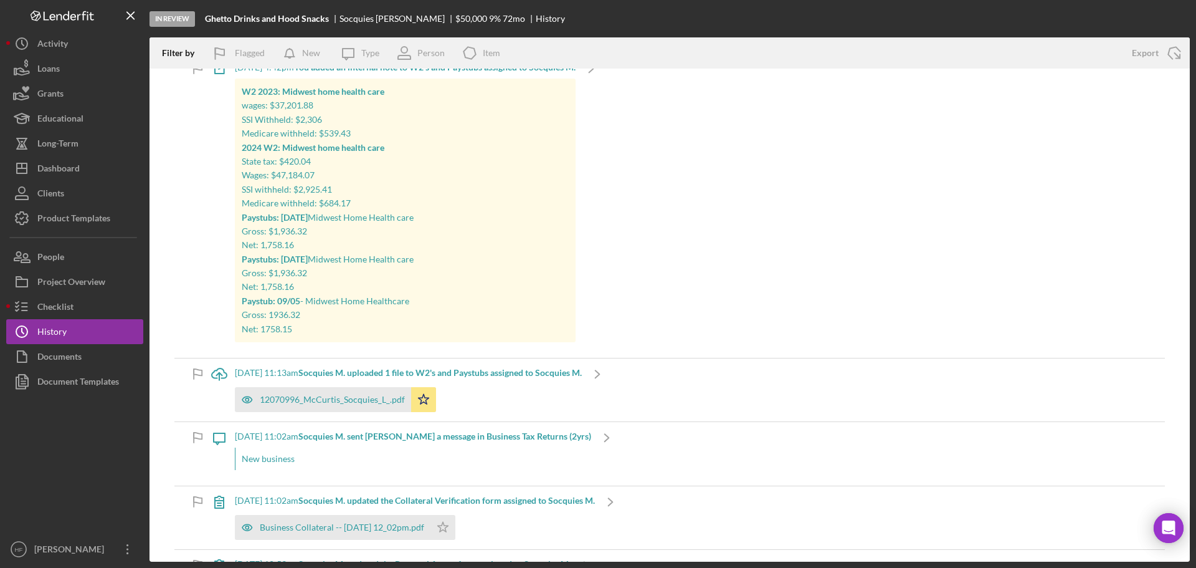
scroll to position [1308, 0]
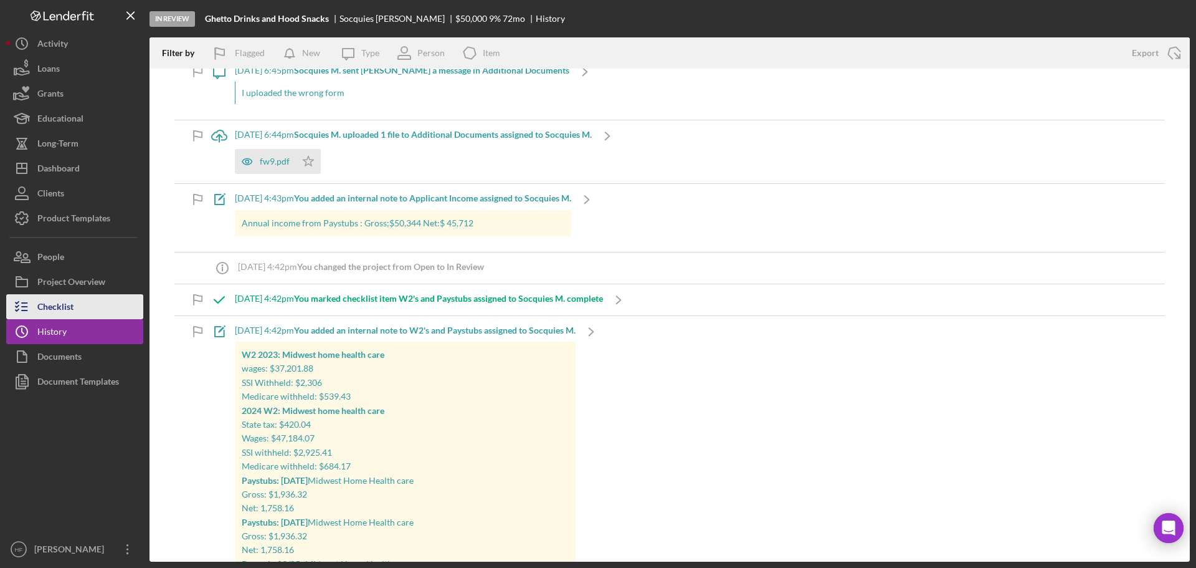
click at [59, 308] on div "Checklist" at bounding box center [55, 308] width 36 height 28
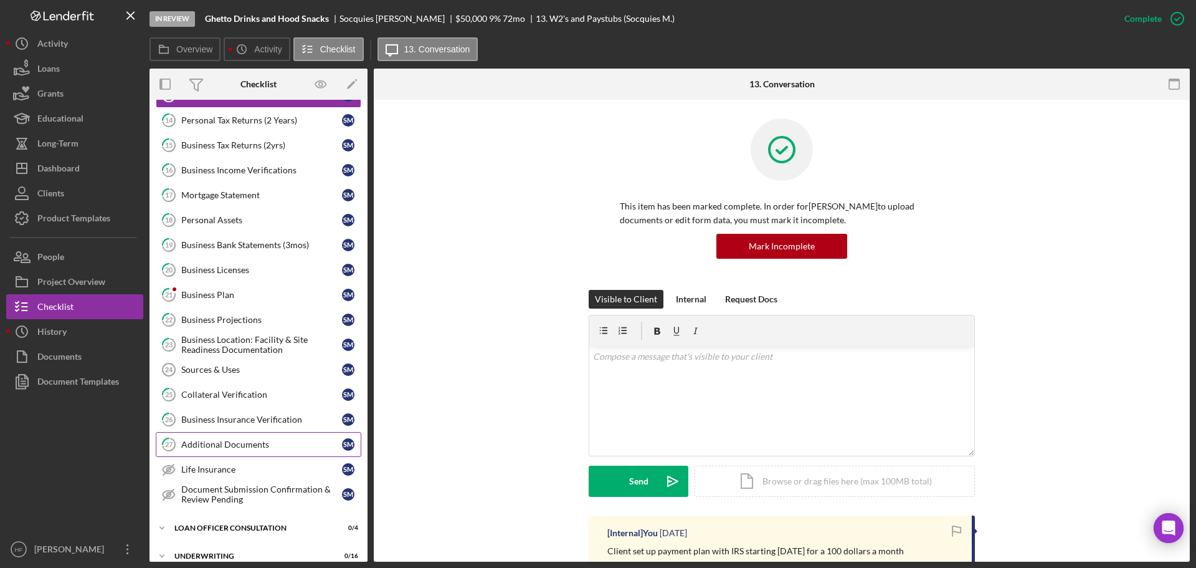
scroll to position [187, 0]
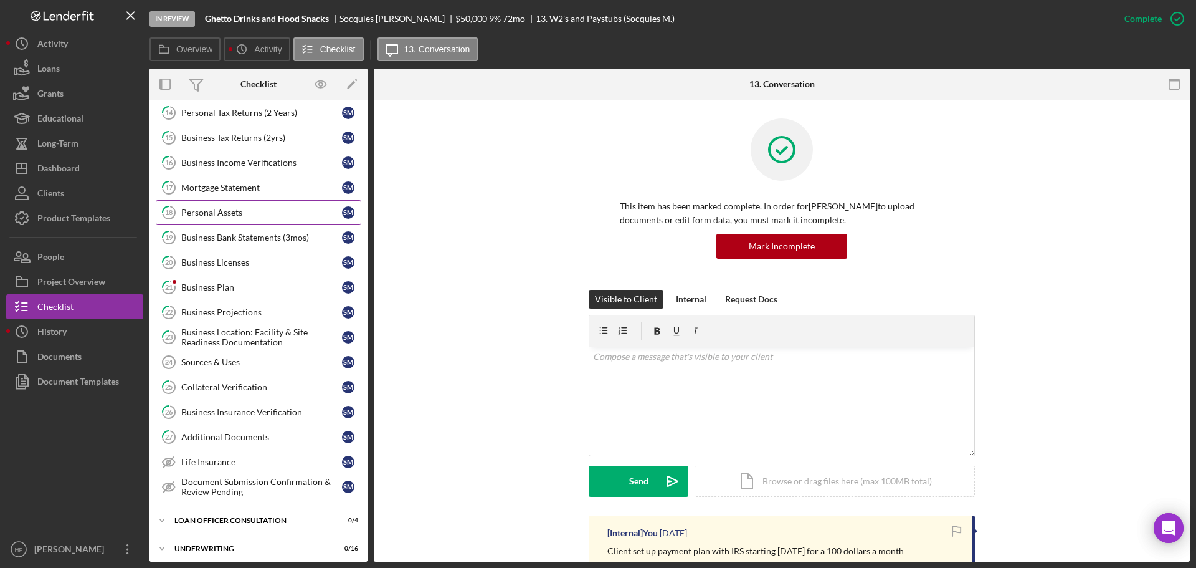
click at [273, 201] on link "18 Personal Assets S M" at bounding box center [259, 212] width 206 height 25
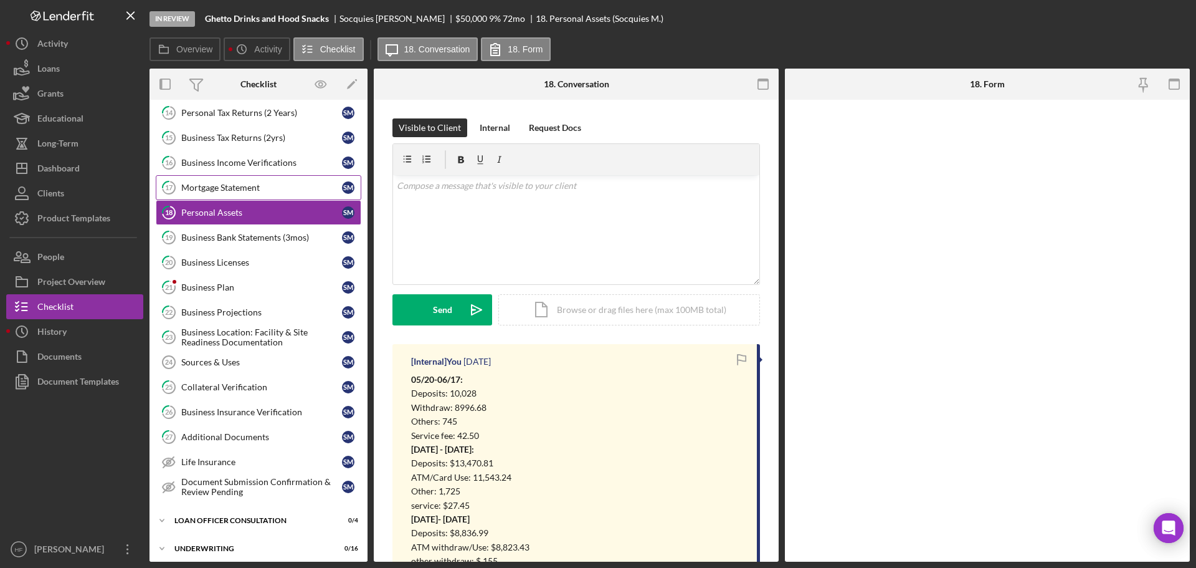
click at [275, 181] on link "17 Mortgage Statement S M" at bounding box center [259, 187] width 206 height 25
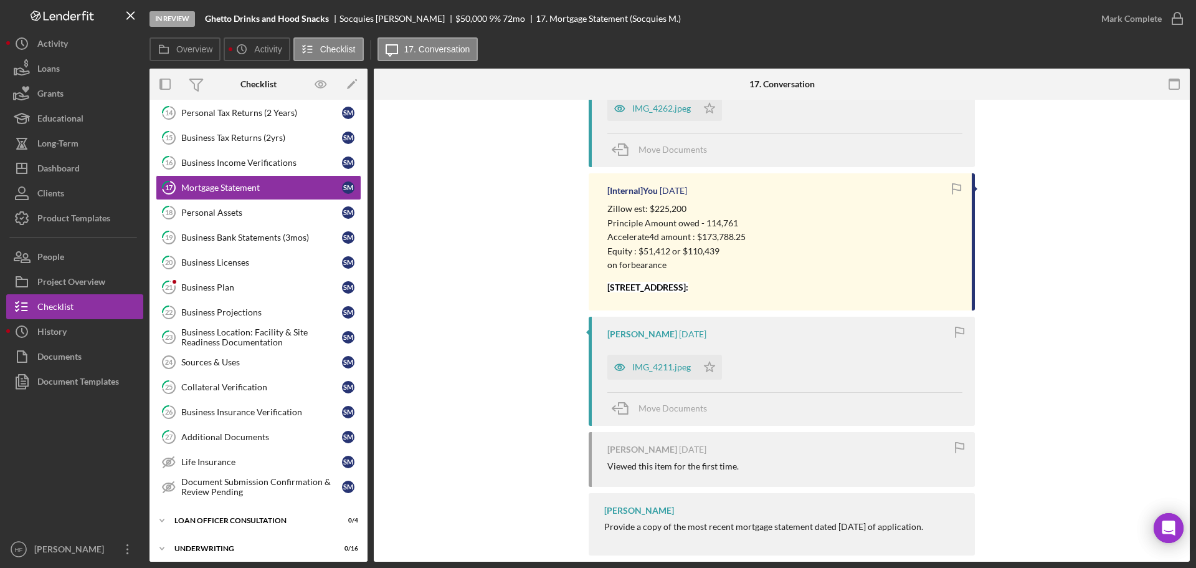
scroll to position [365, 0]
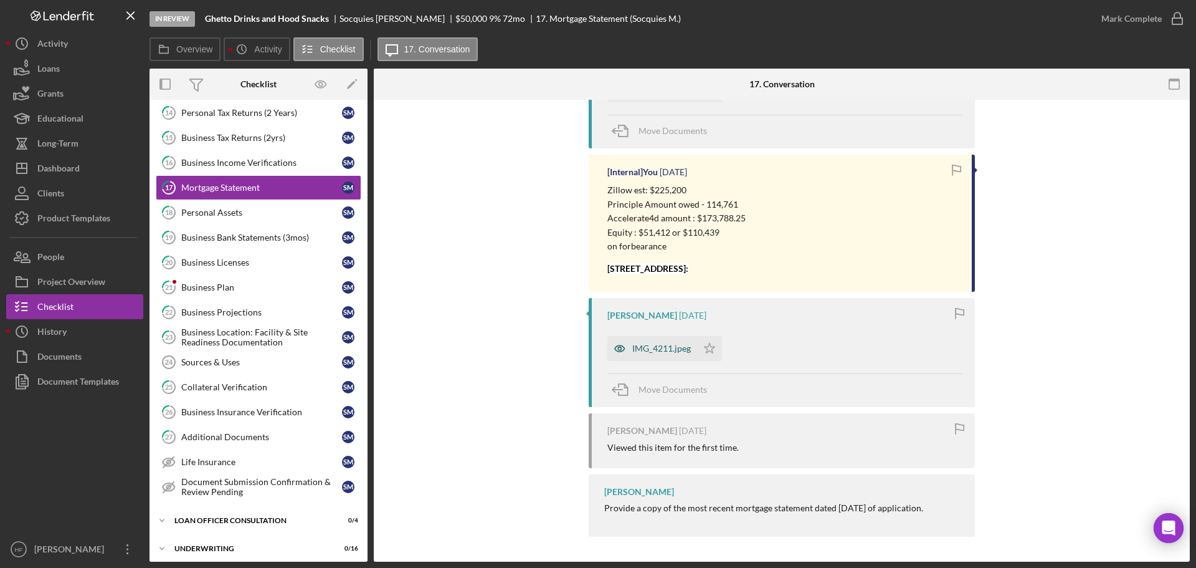
click at [678, 349] on div "IMG_4211.jpeg" at bounding box center [661, 348] width 59 height 10
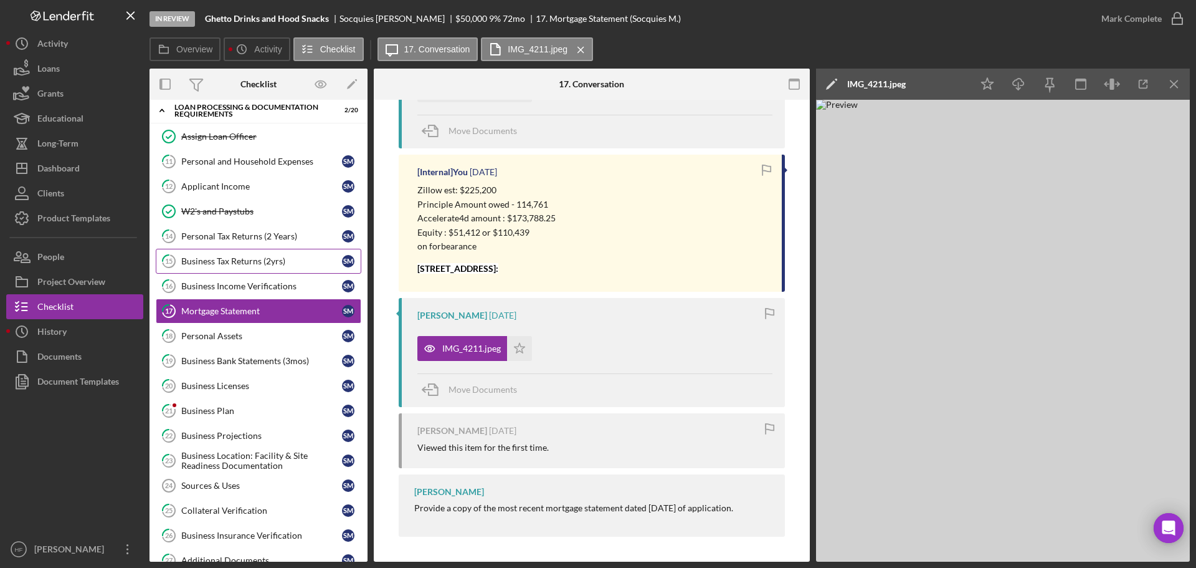
scroll to position [62, 0]
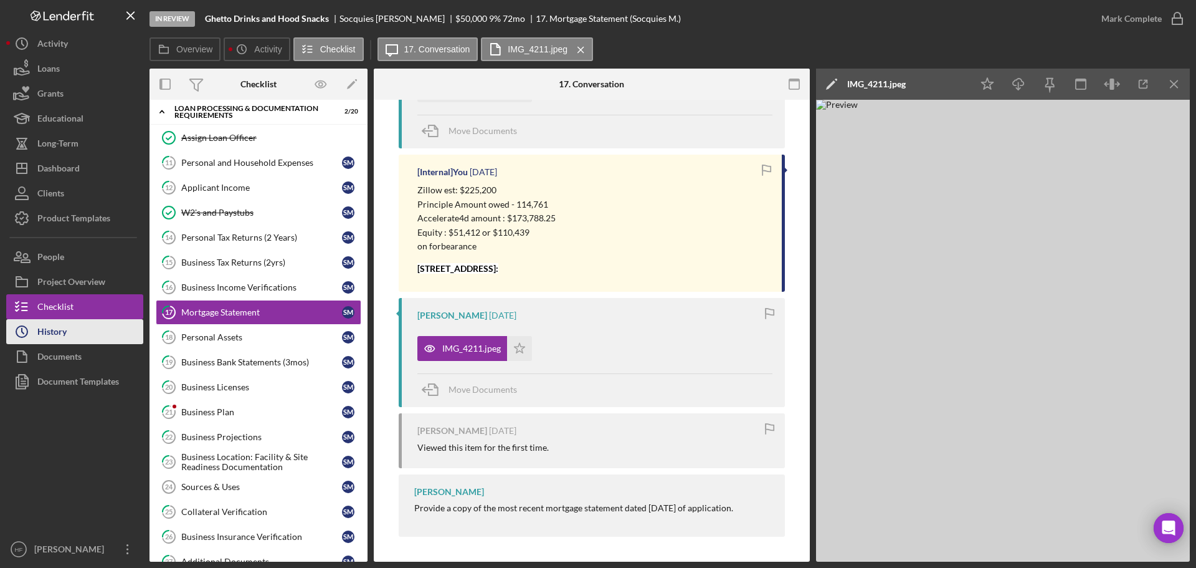
click at [63, 343] on div "History" at bounding box center [51, 333] width 29 height 28
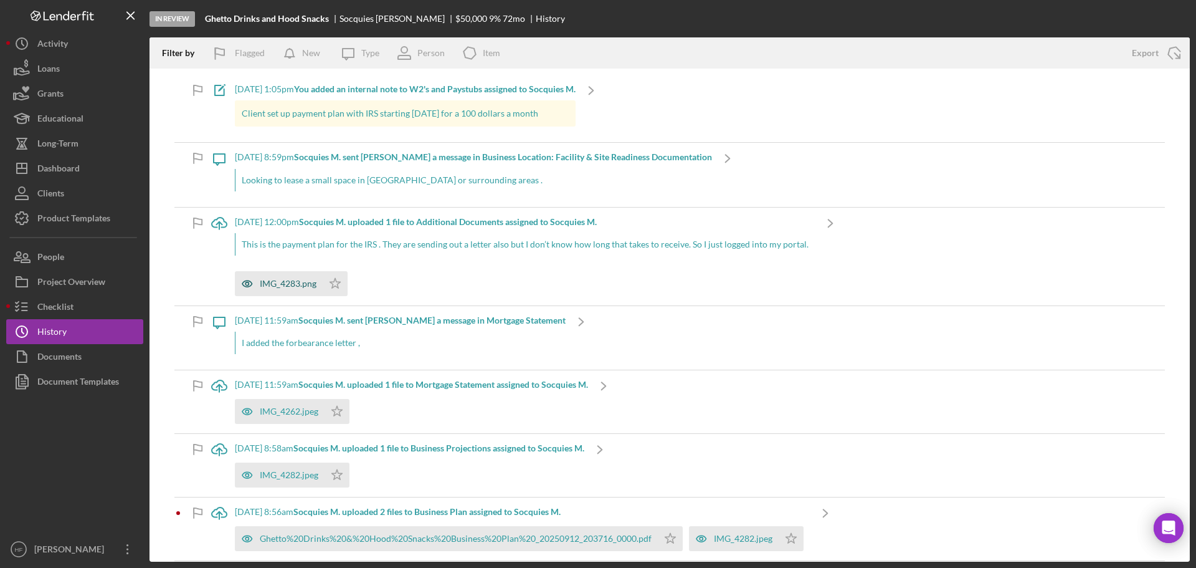
click at [292, 287] on div "IMG_4283.png" at bounding box center [288, 283] width 57 height 10
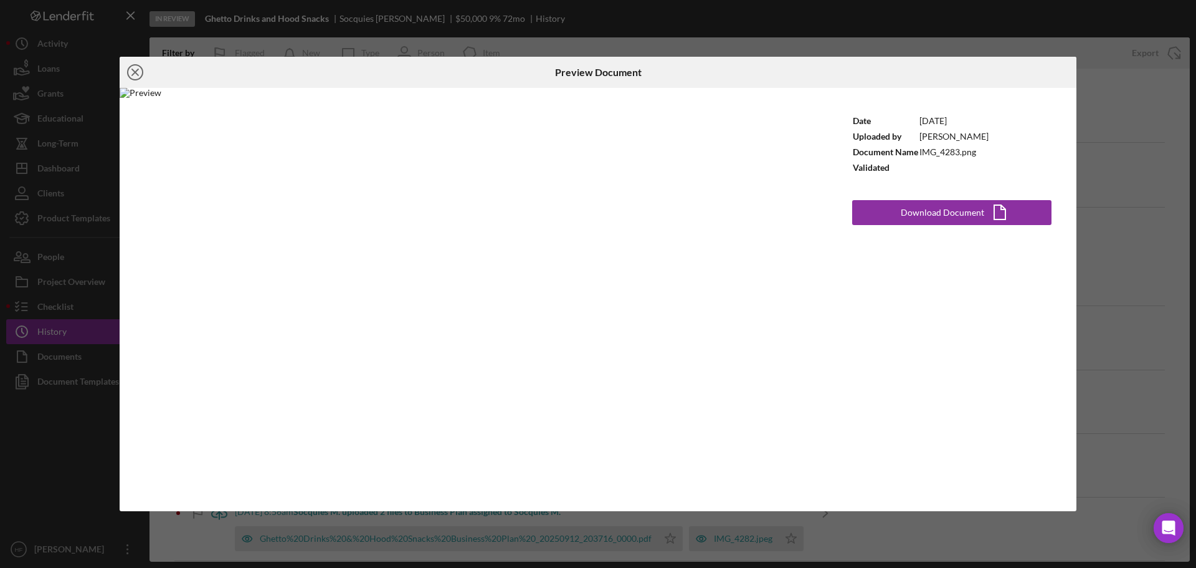
click at [138, 73] on icon "Icon/Close" at bounding box center [135, 72] width 31 height 31
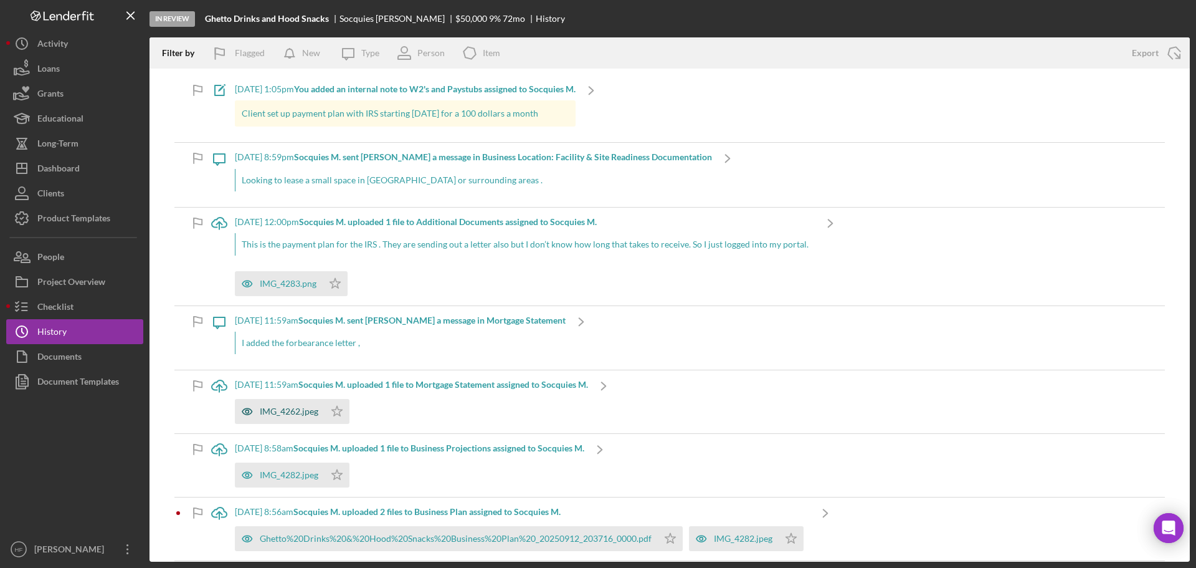
click at [297, 413] on div "IMG_4262.jpeg" at bounding box center [289, 411] width 59 height 10
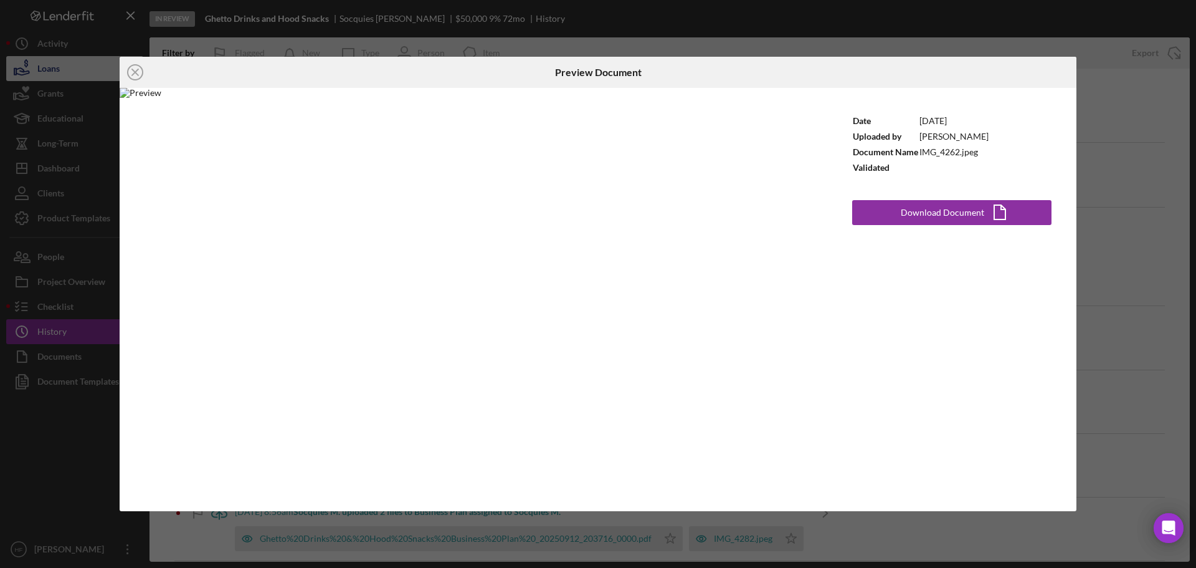
click at [135, 73] on line at bounding box center [135, 72] width 6 height 6
